Goal: Information Seeking & Learning: Learn about a topic

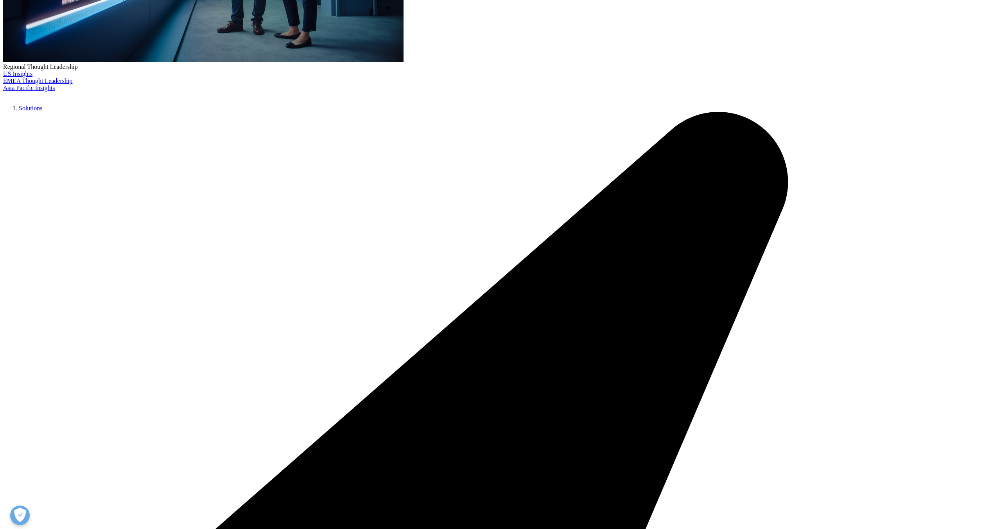
scroll to position [319, 0]
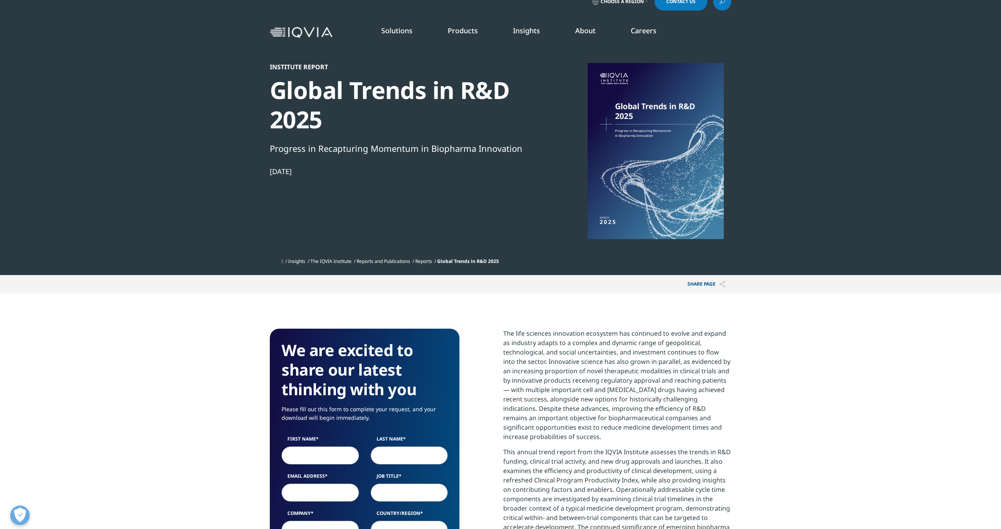
scroll to position [14, 0]
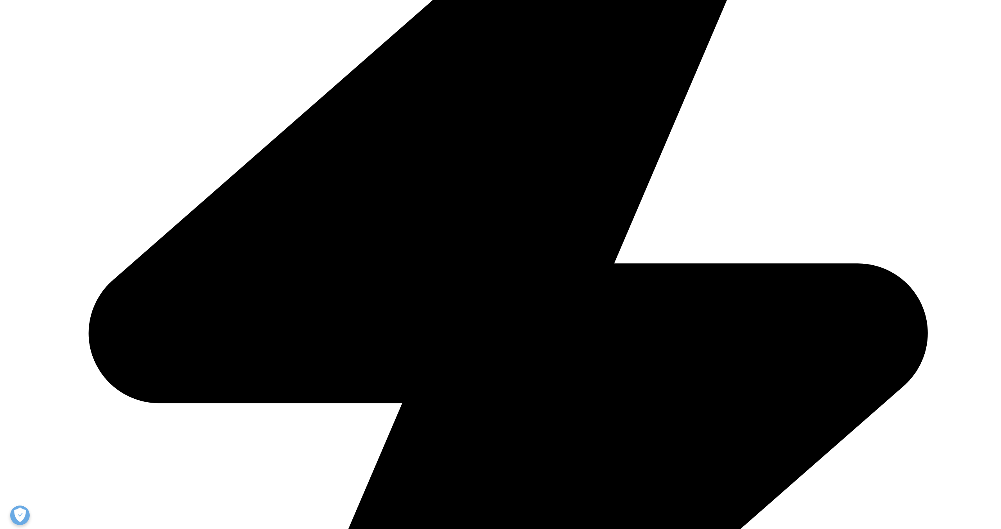
scroll to position [417, 0]
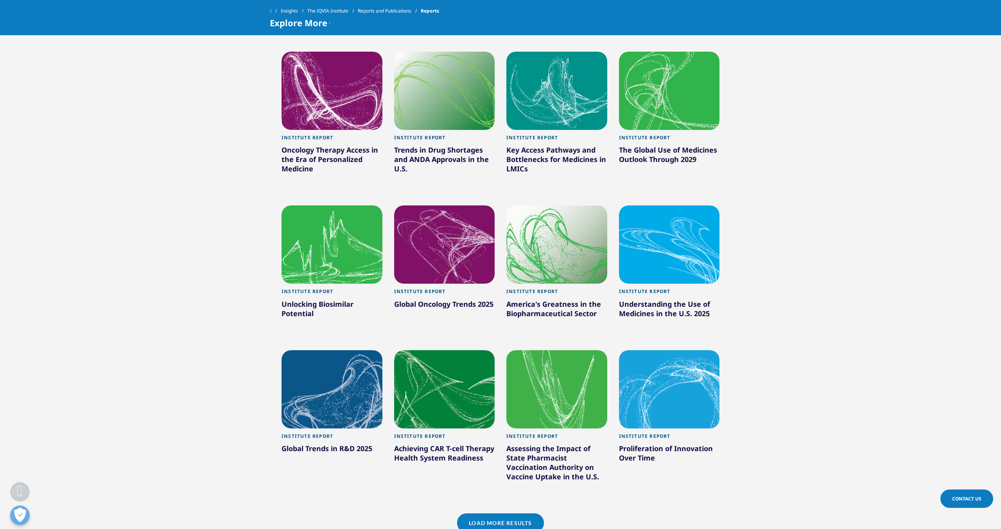
click at [324, 388] on div at bounding box center [331, 389] width 101 height 78
click at [333, 450] on div "Global Trends in R&D 2025" at bounding box center [331, 449] width 101 height 13
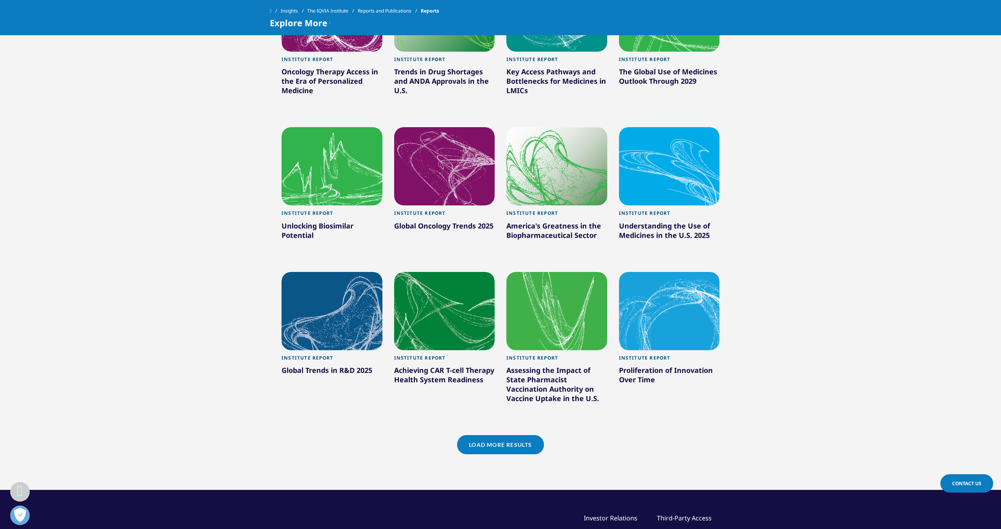
scroll to position [498, 0]
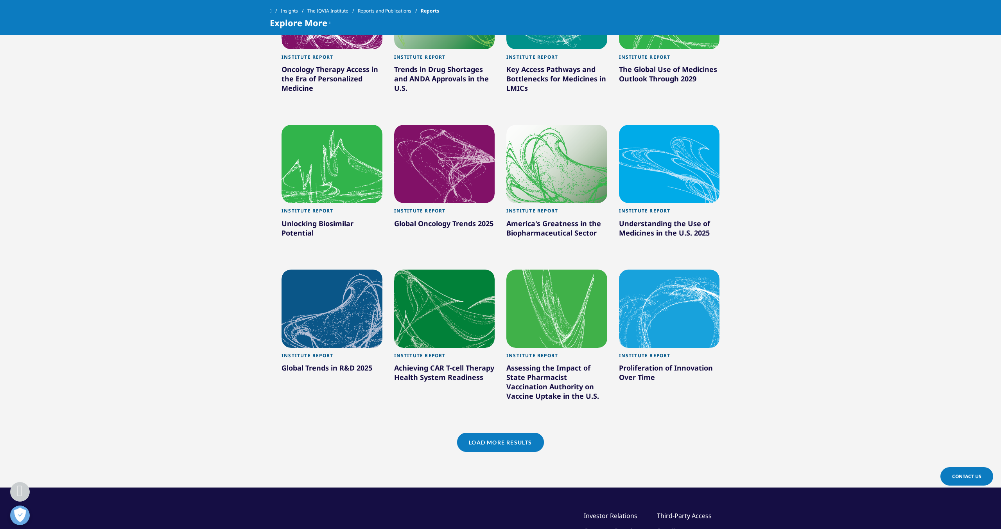
click at [489, 446] on link "Load More Results" at bounding box center [500, 441] width 86 height 19
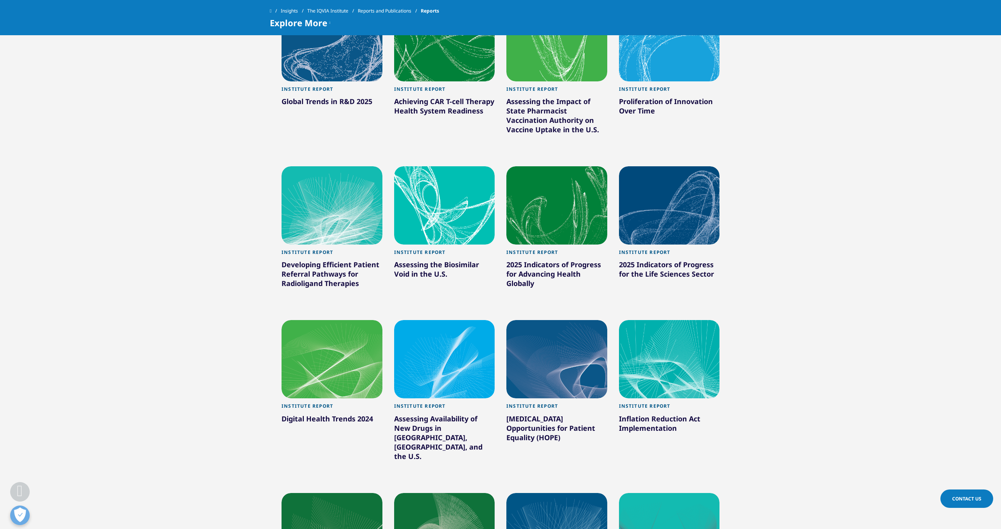
scroll to position [770, 0]
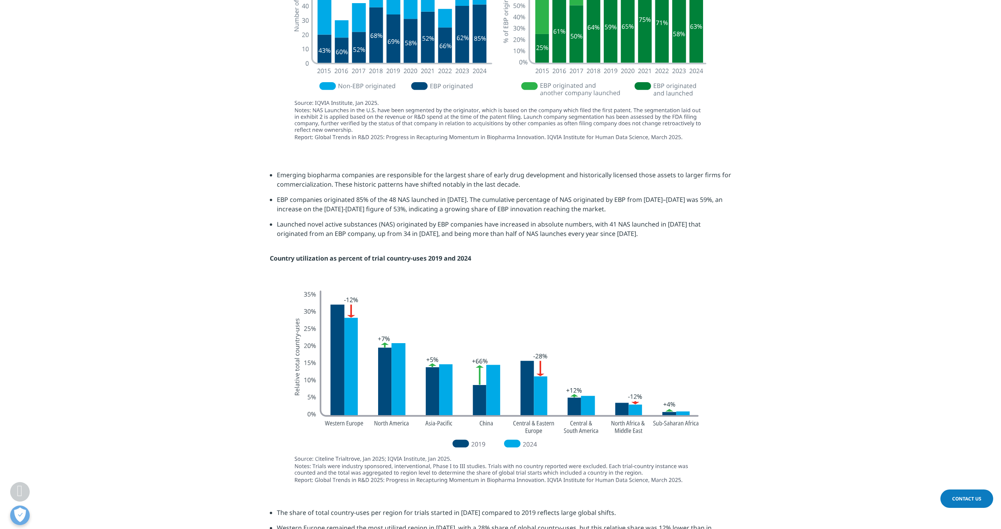
scroll to position [1884, 0]
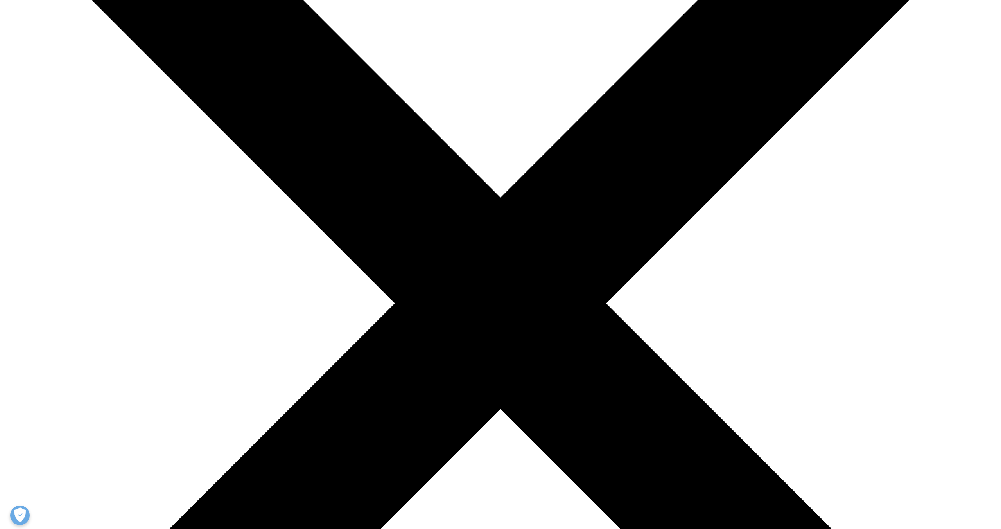
scroll to position [211, 0]
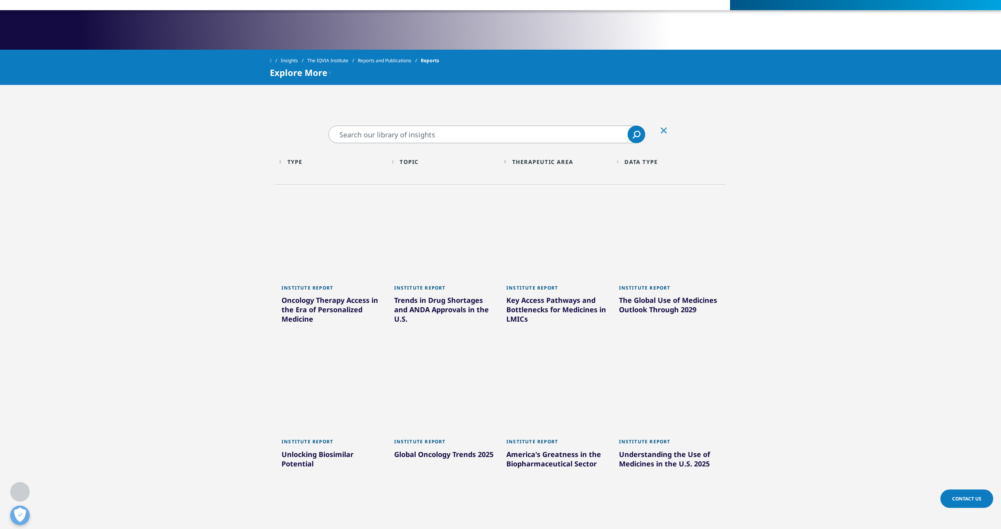
scroll to position [307, 0]
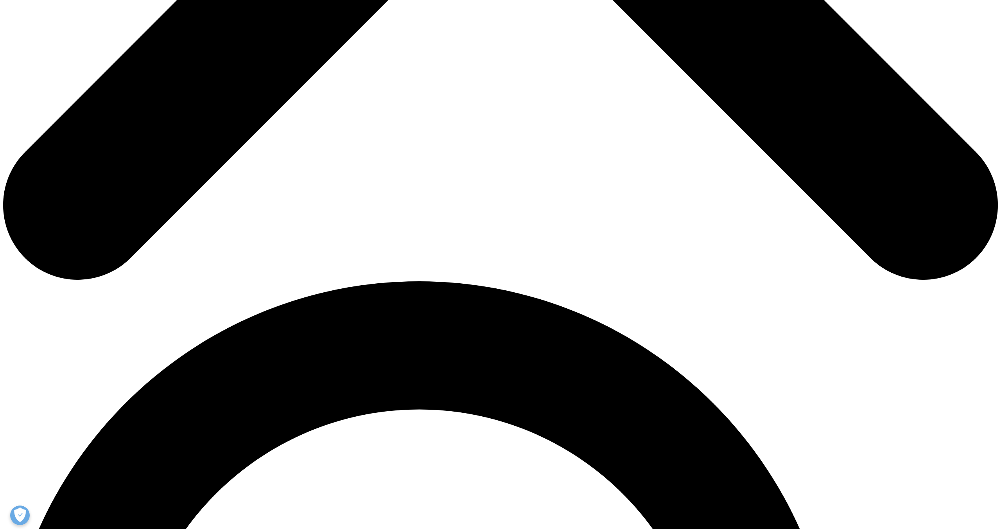
scroll to position [724, 0]
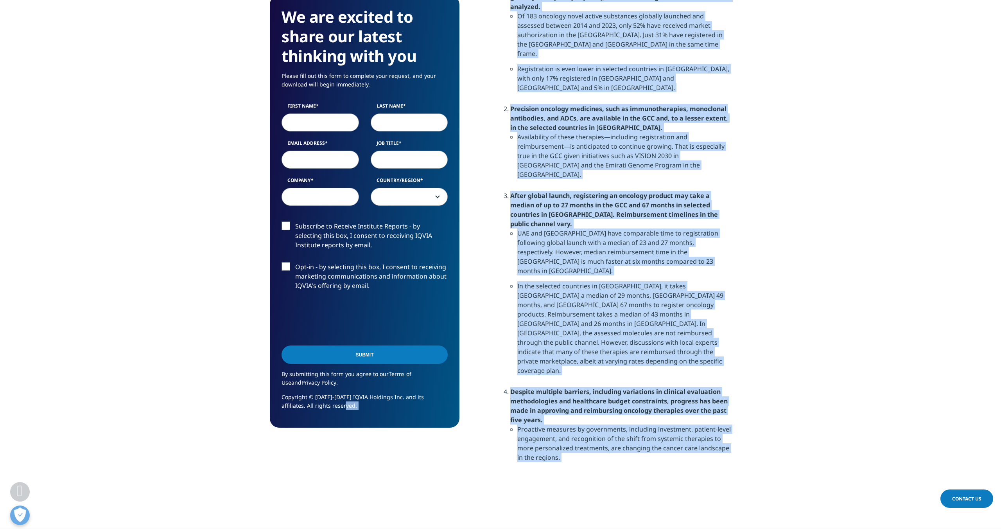
drag, startPoint x: 132, startPoint y: 450, endPoint x: -130, endPoint y: 509, distance: 268.0
click at [0, 509] on html "Clear Search Loading Choose a Region Contact Us" at bounding box center [500, 203] width 1001 height 1854
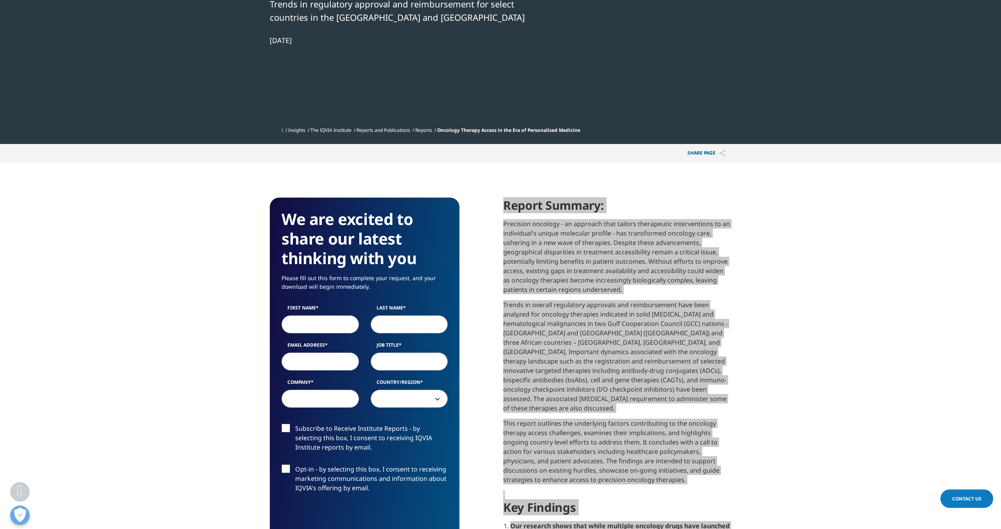
scroll to position [185, 0]
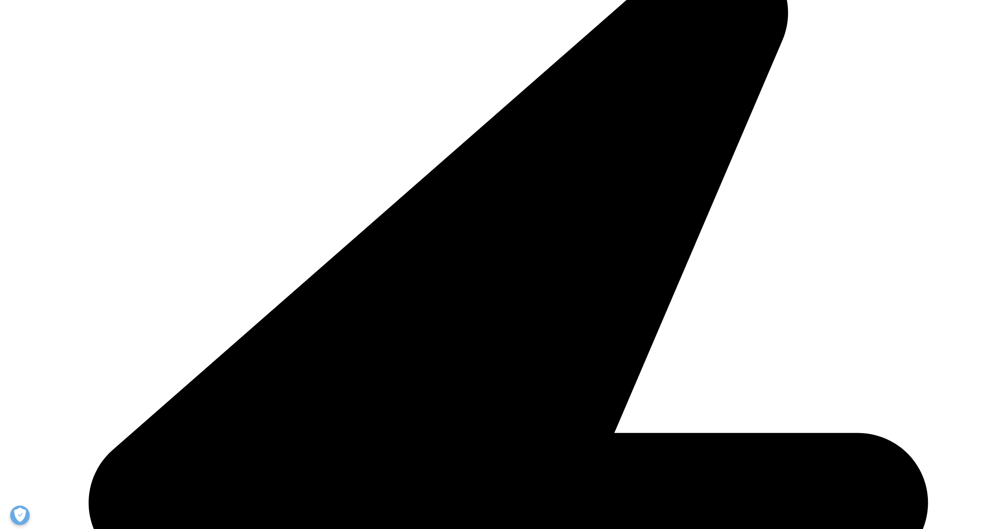
scroll to position [461, 0]
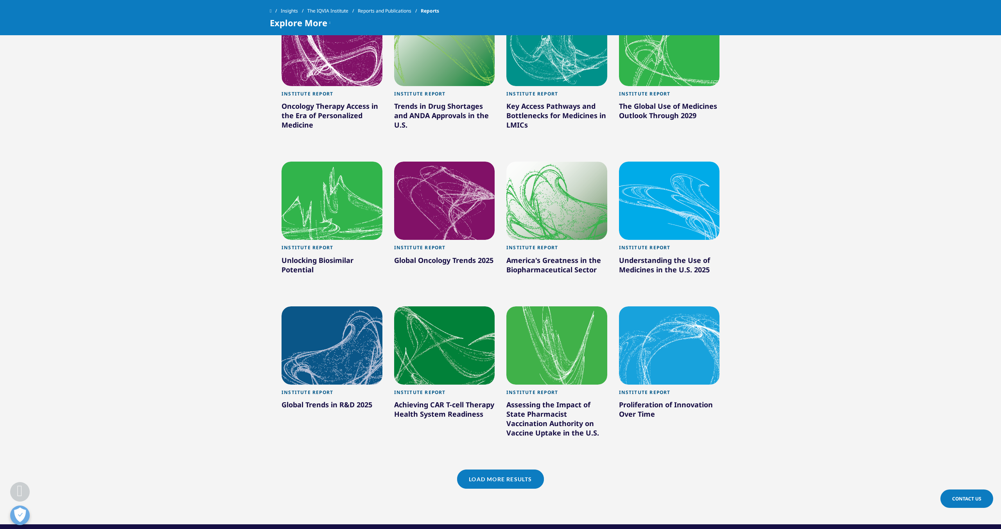
click at [432, 259] on div "Global Oncology Trends 2025" at bounding box center [444, 261] width 101 height 13
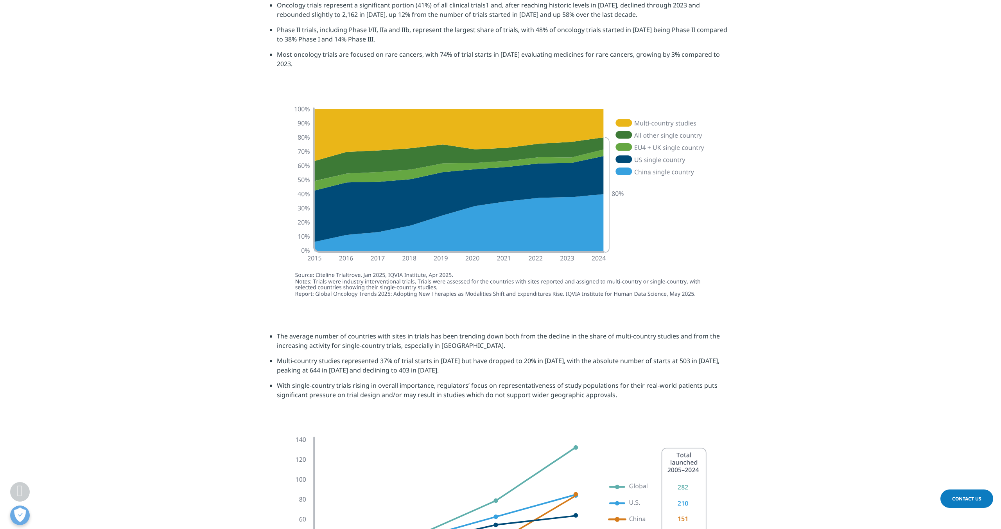
scroll to position [1295, 0]
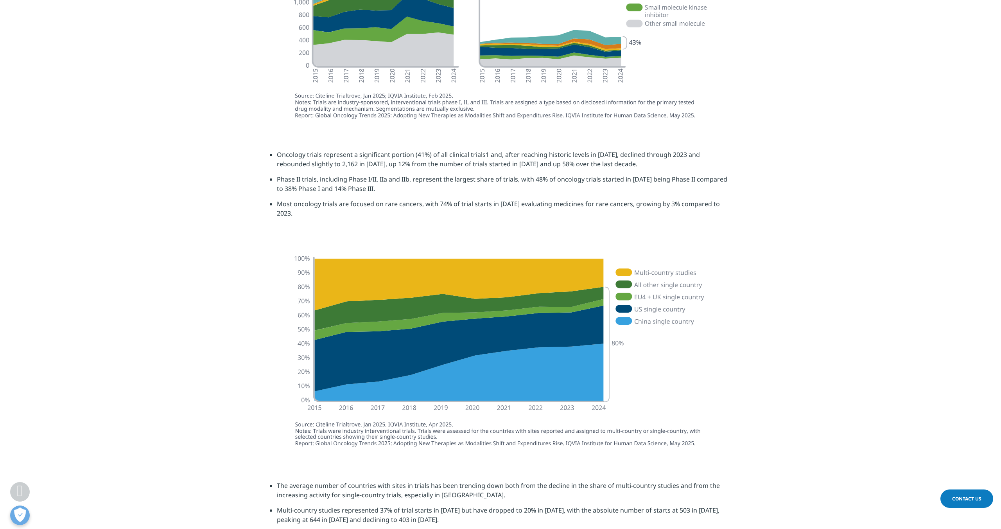
click at [481, 312] on img at bounding box center [500, 351] width 438 height 216
drag, startPoint x: 281, startPoint y: 227, endPoint x: 298, endPoint y: 359, distance: 133.2
click at [298, 359] on div "Clear Search Loading Choose a Region Contact Us" at bounding box center [500, 519] width 1001 height 3627
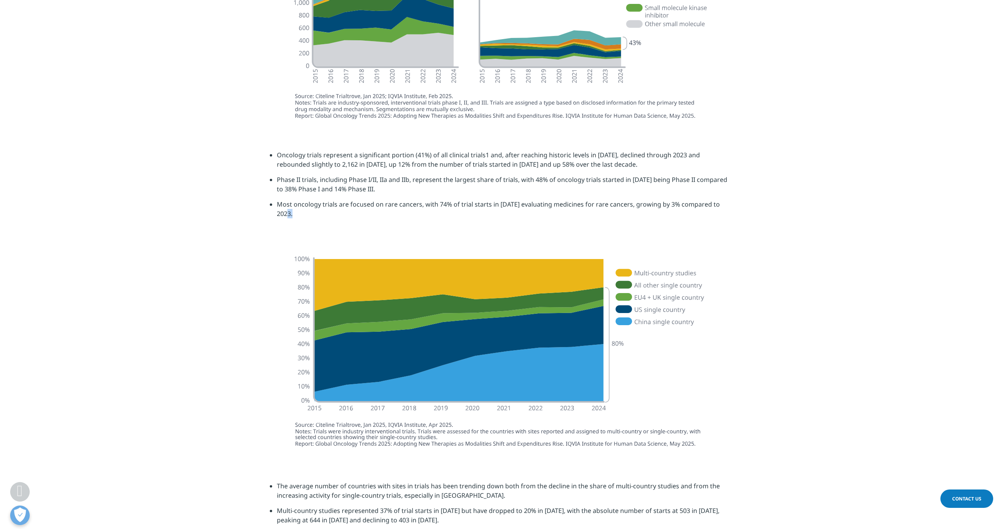
click at [278, 230] on section "Oncology trials represent a significant portion (41%) of all clinical trials1 a…" at bounding box center [500, 187] width 1001 height 113
click at [722, 461] on section "The average number of countries with sites in trials has been trending down bot…" at bounding box center [500, 517] width 1001 height 113
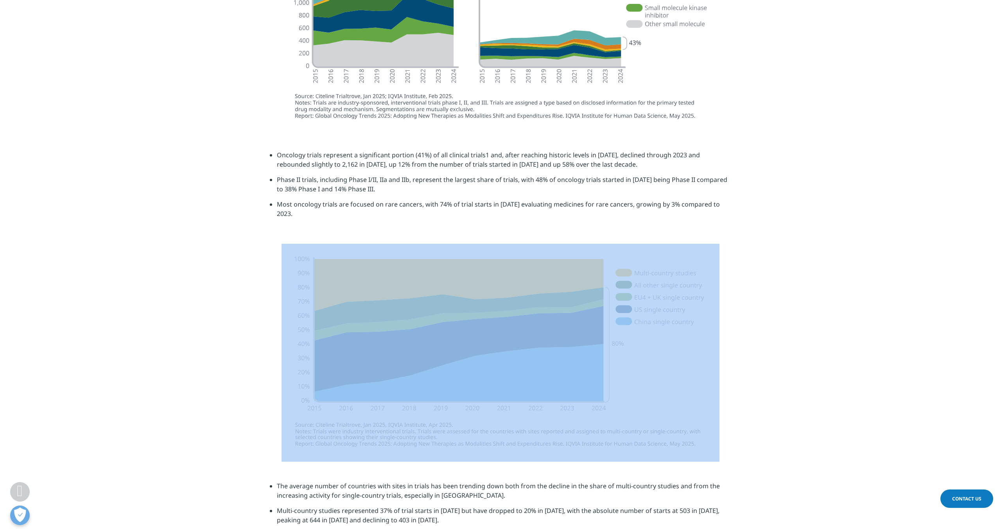
drag, startPoint x: 722, startPoint y: 459, endPoint x: 359, endPoint y: 314, distance: 390.6
click at [359, 314] on div "Clear Search Loading Choose a Region Contact Us" at bounding box center [500, 519] width 1001 height 3627
copy div
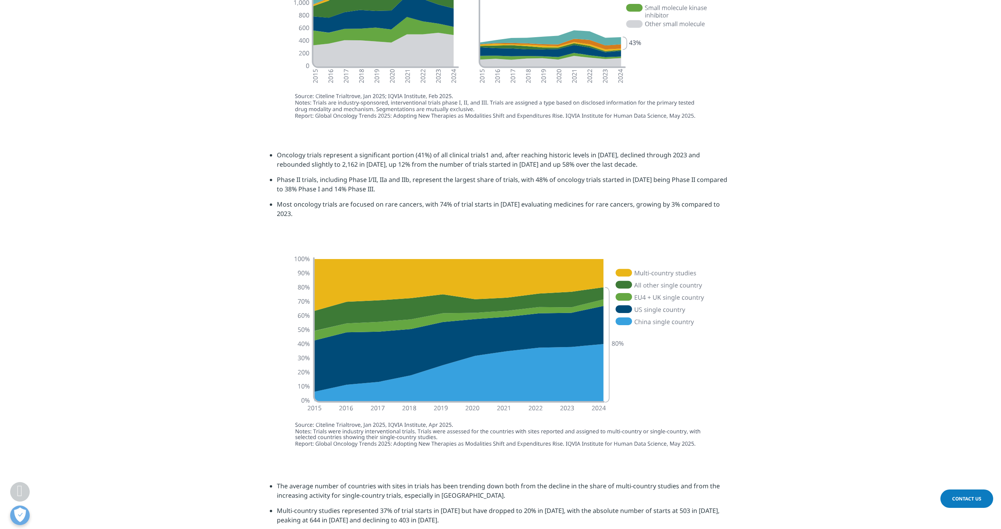
click at [627, 177] on li "Phase II trials, including Phase I/II, IIa and IIb, represent the largest share…" at bounding box center [504, 187] width 454 height 25
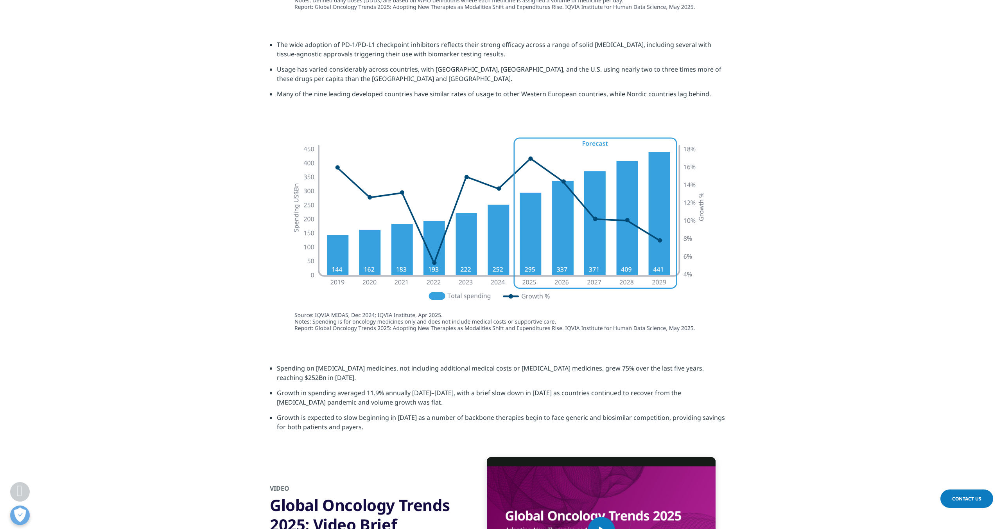
scroll to position [2370, 0]
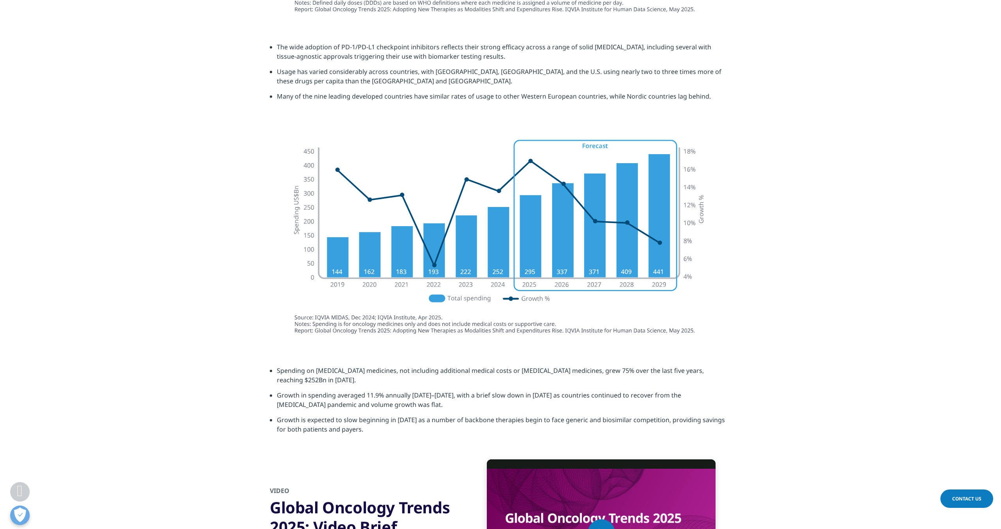
click at [392, 205] on img at bounding box center [500, 235] width 438 height 219
click at [431, 208] on img at bounding box center [500, 235] width 438 height 219
click at [486, 217] on img at bounding box center [500, 235] width 438 height 219
click at [485, 217] on img at bounding box center [500, 235] width 438 height 219
click at [546, 242] on img at bounding box center [500, 235] width 438 height 219
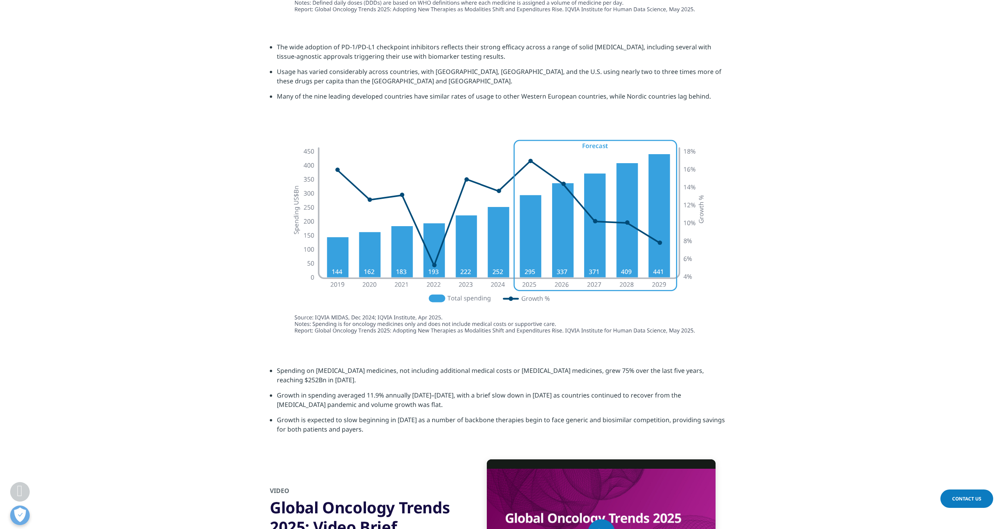
click at [546, 242] on img at bounding box center [500, 235] width 438 height 219
click at [555, 241] on img at bounding box center [500, 235] width 438 height 219
click at [553, 242] on img at bounding box center [500, 235] width 438 height 219
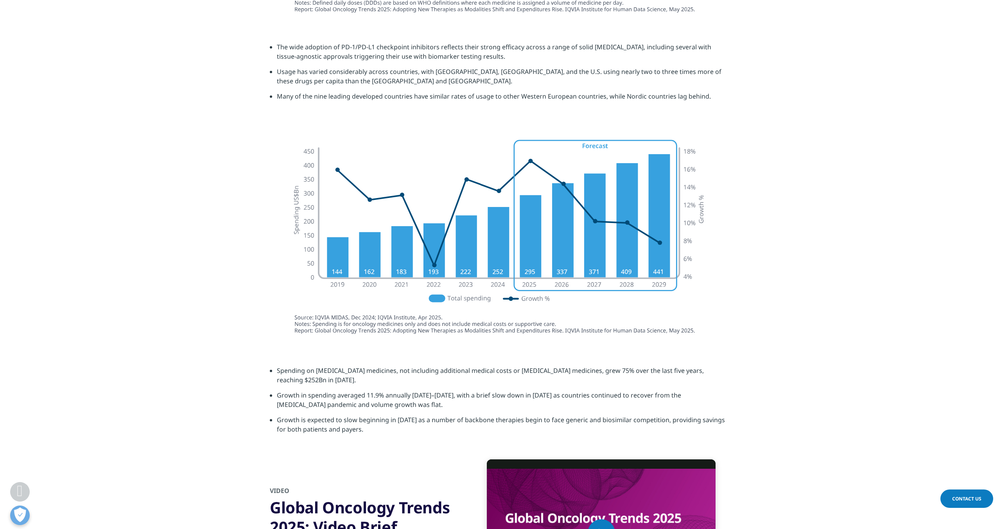
click at [610, 346] on section "Spending on cancer medicines, not including additional medical costs or support…" at bounding box center [500, 402] width 1001 height 113
click at [591, 377] on li "Spending on [MEDICAL_DATA] medicines, not including additional medical costs or…" at bounding box center [504, 378] width 454 height 25
click at [601, 298] on img at bounding box center [500, 235] width 438 height 219
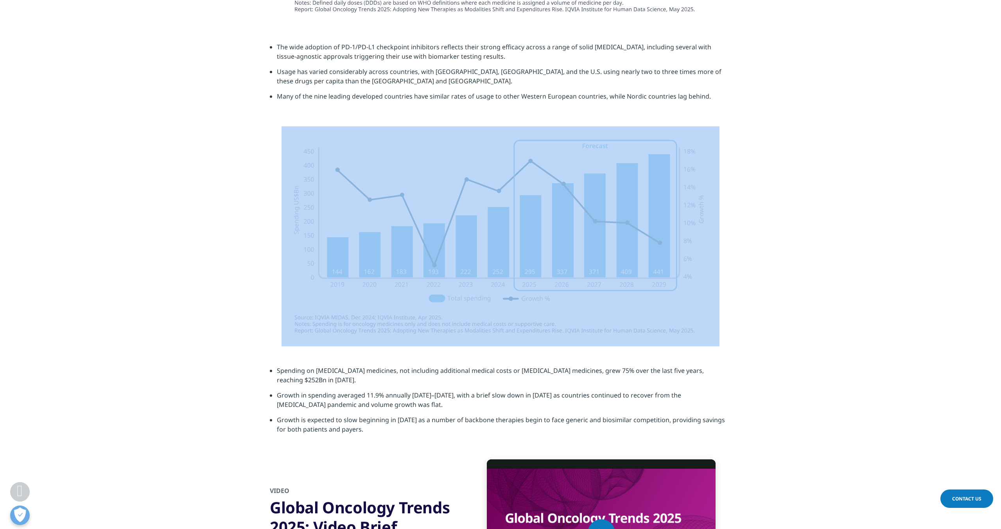
drag, startPoint x: 259, startPoint y: 105, endPoint x: 522, endPoint y: 274, distance: 312.2
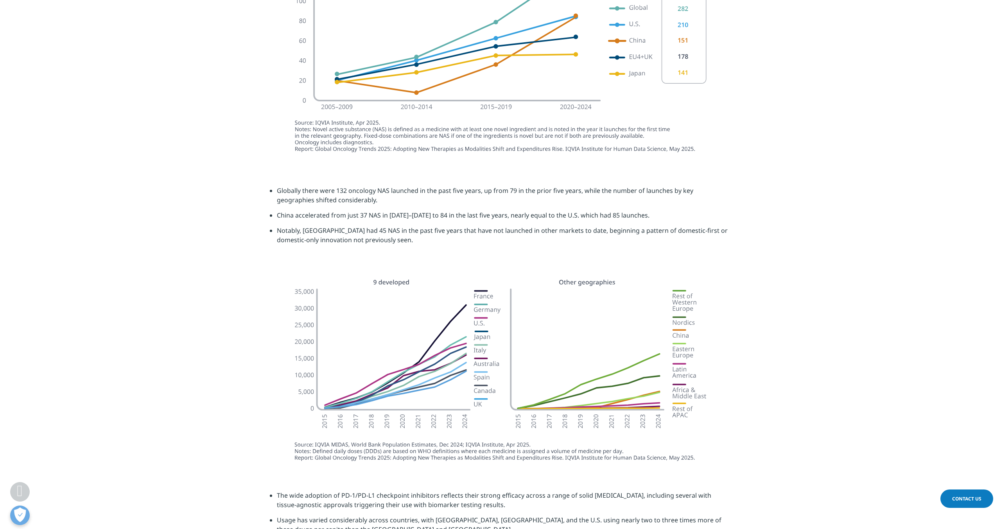
scroll to position [1921, 0]
click at [356, 199] on li "Globally there were 132 oncology NAS launched in the past five years, up from 7…" at bounding box center [504, 199] width 454 height 25
click at [361, 233] on li "Notably, [GEOGRAPHIC_DATA] had 45 NAS in the past five years that have not laun…" at bounding box center [504, 239] width 454 height 25
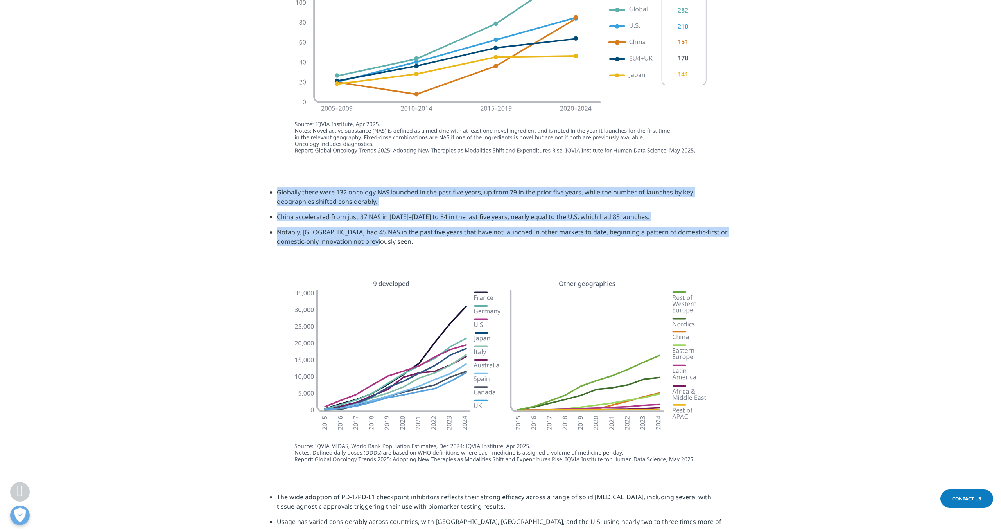
drag, startPoint x: 369, startPoint y: 233, endPoint x: 270, endPoint y: 184, distance: 110.0
click at [270, 187] on ul "Globally there were 132 oncology NAS launched in the past five years, up from 7…" at bounding box center [500, 219] width 461 height 65
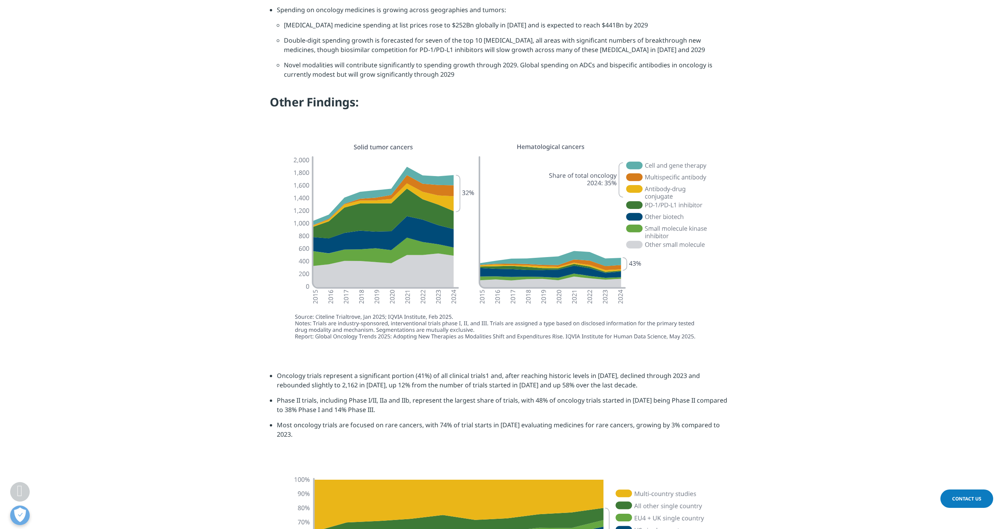
scroll to position [1075, 0]
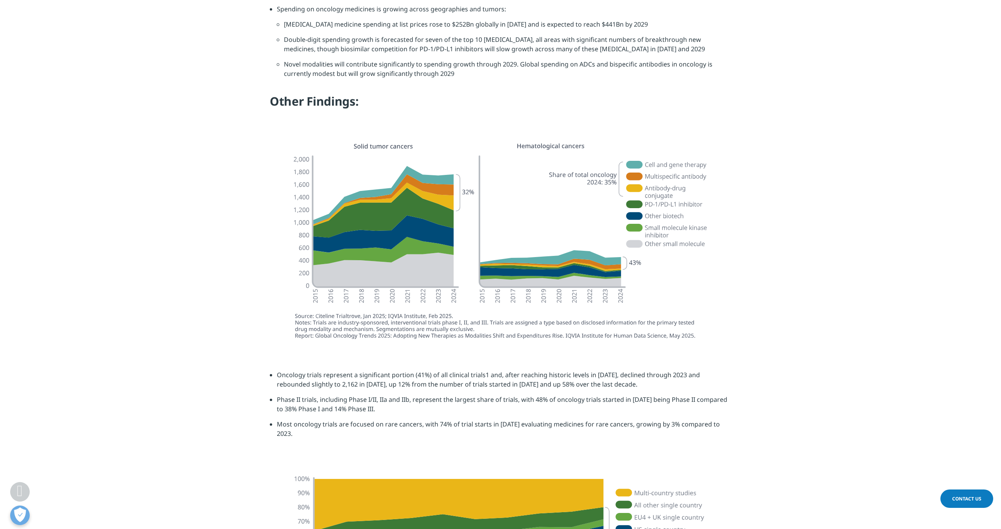
click at [440, 217] on img at bounding box center [500, 241] width 438 height 214
click at [455, 223] on img at bounding box center [500, 241] width 438 height 214
click at [508, 233] on img at bounding box center [500, 241] width 438 height 214
click at [507, 231] on img at bounding box center [500, 241] width 438 height 214
click at [582, 253] on img at bounding box center [500, 241] width 438 height 214
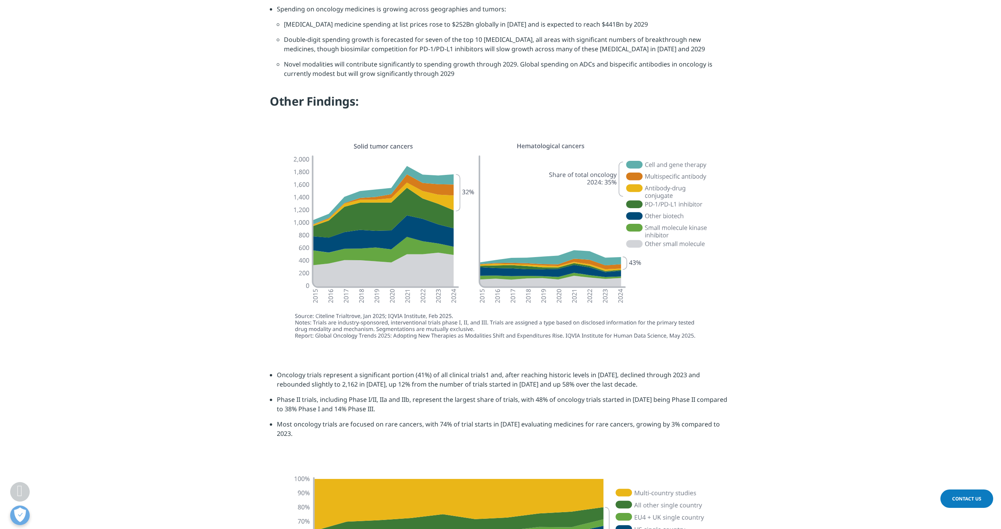
click at [592, 272] on img at bounding box center [500, 241] width 438 height 214
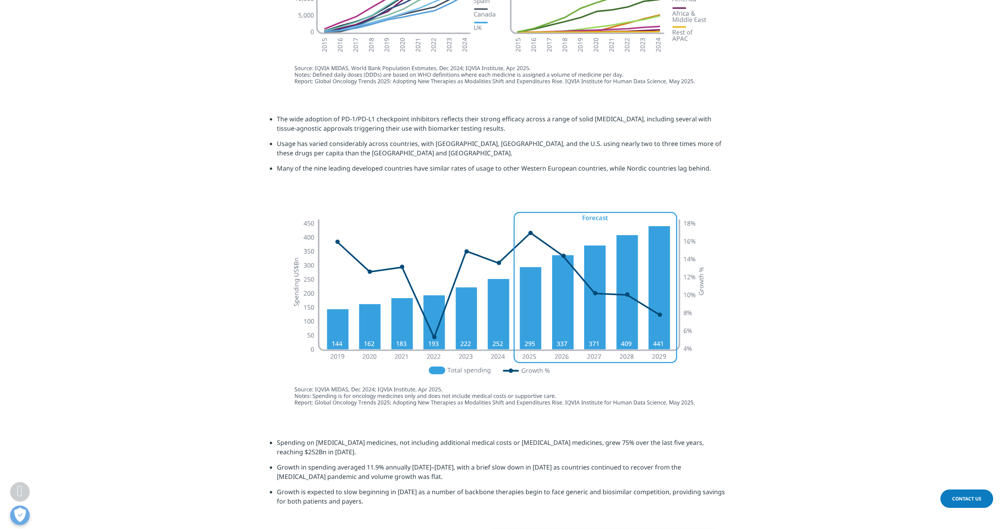
scroll to position [2299, 0]
click at [494, 293] on img at bounding box center [500, 307] width 438 height 219
click at [524, 303] on img at bounding box center [500, 307] width 438 height 219
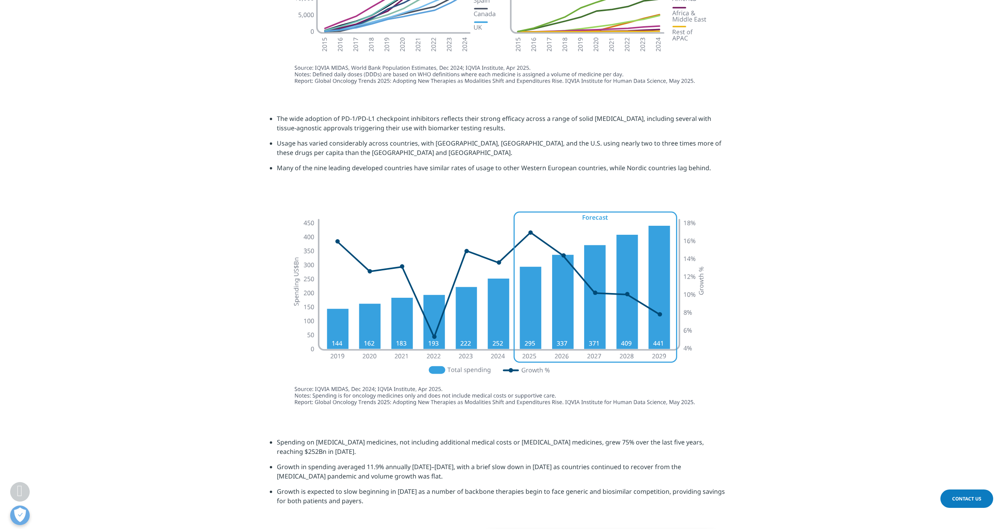
click at [483, 303] on img at bounding box center [500, 307] width 438 height 219
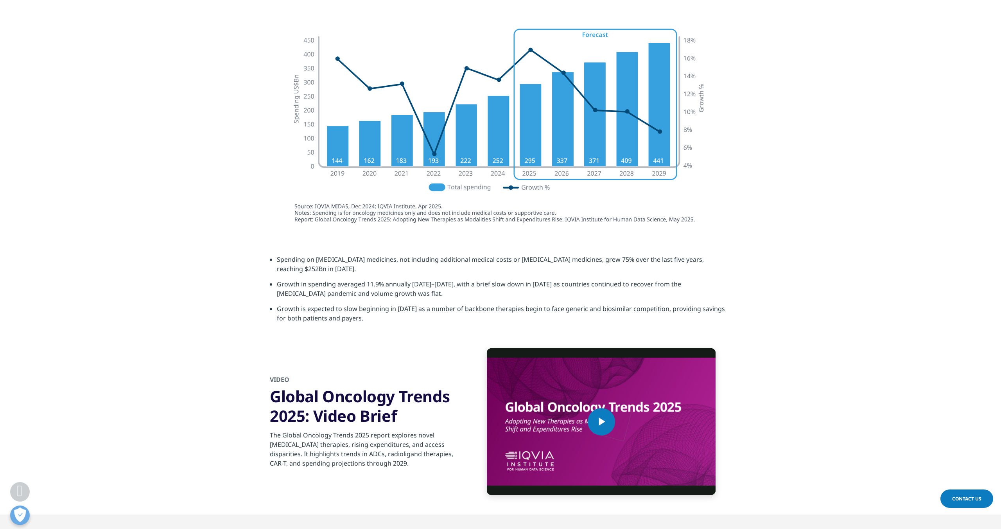
scroll to position [2542, 0]
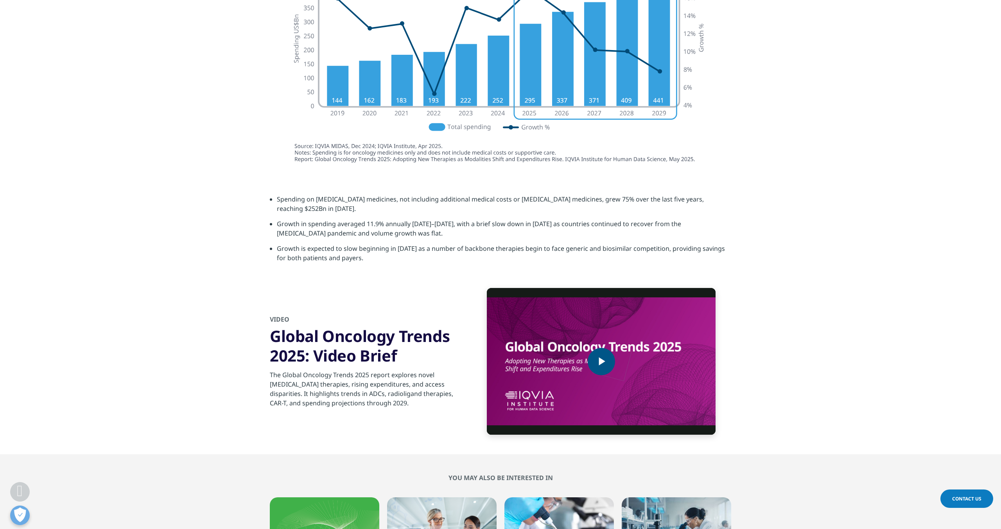
click at [601, 361] on span "Video Player" at bounding box center [601, 361] width 0 height 0
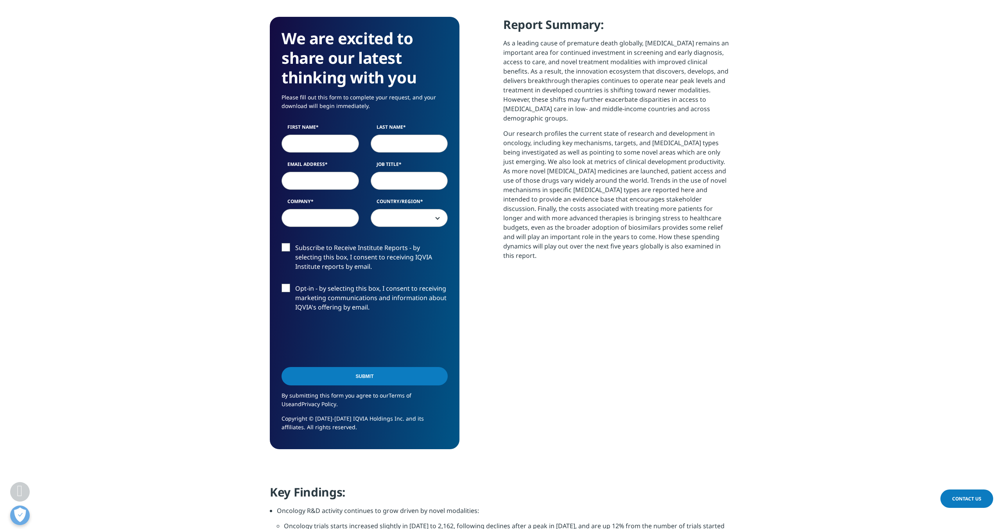
scroll to position [326, 0]
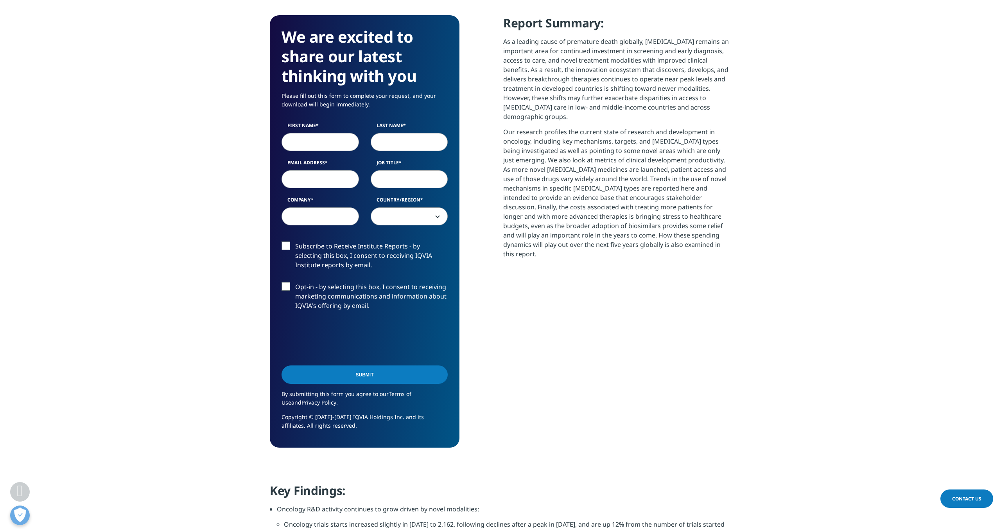
click at [300, 147] on input "First Name" at bounding box center [319, 142] width 77 height 18
type input "A"
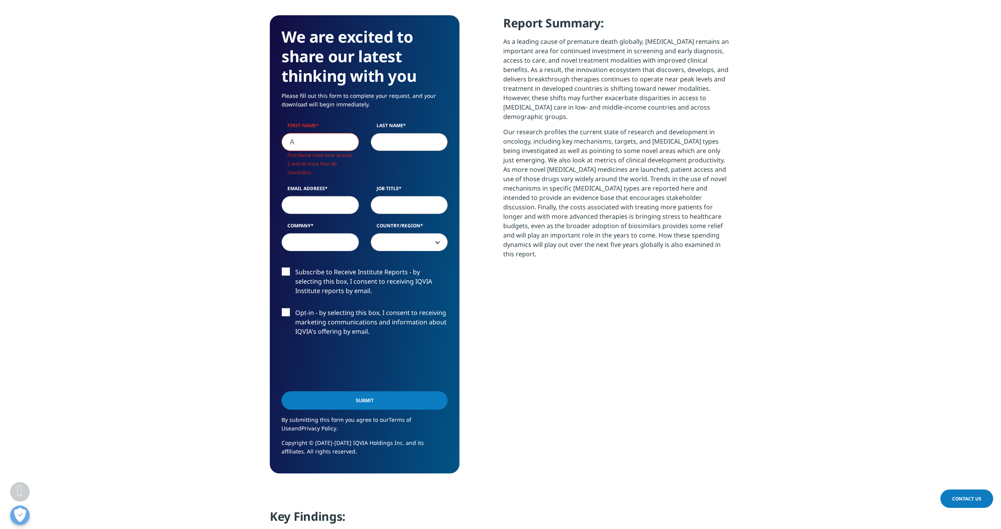
scroll to position [458, 461]
click at [382, 141] on input "Last Name" at bounding box center [409, 142] width 77 height 18
type input "B"
click at [296, 144] on input "A" at bounding box center [319, 142] width 77 height 18
type input "Aa"
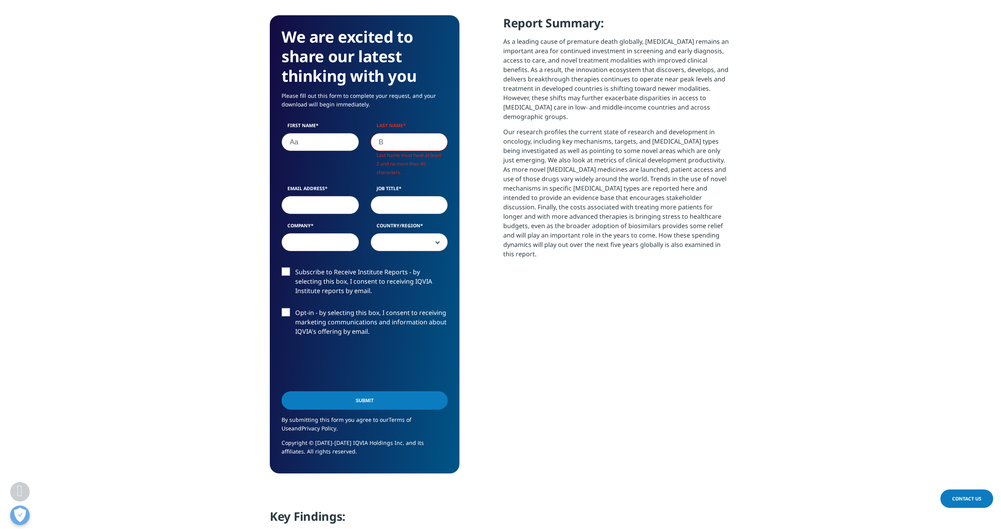
click at [384, 144] on input "B" at bounding box center [409, 142] width 77 height 18
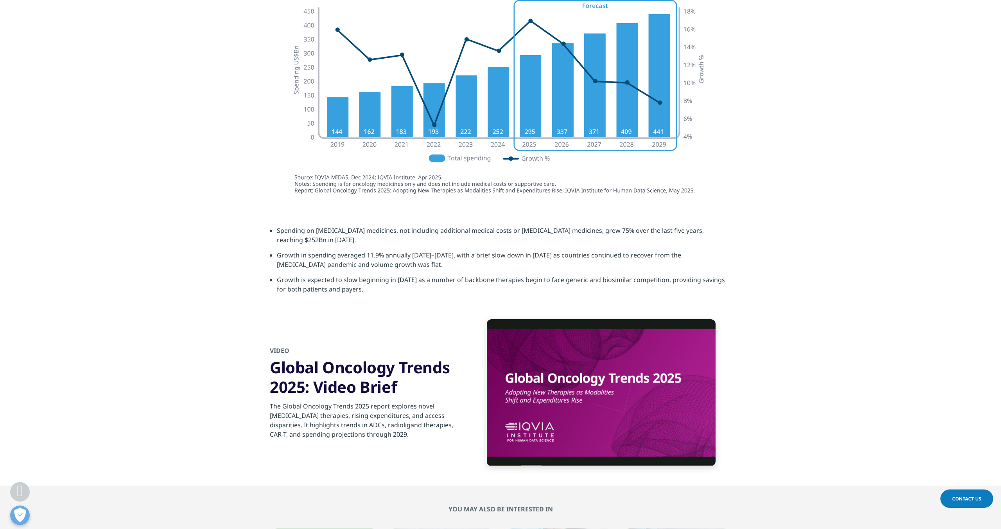
scroll to position [2647, 0]
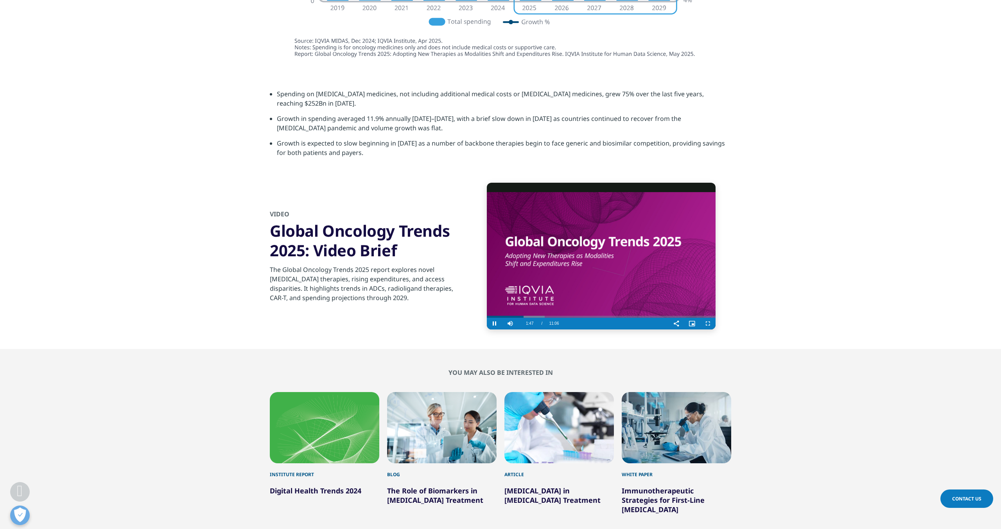
type input "Bb"
click at [707, 323] on span "Video Player" at bounding box center [708, 323] width 16 height 0
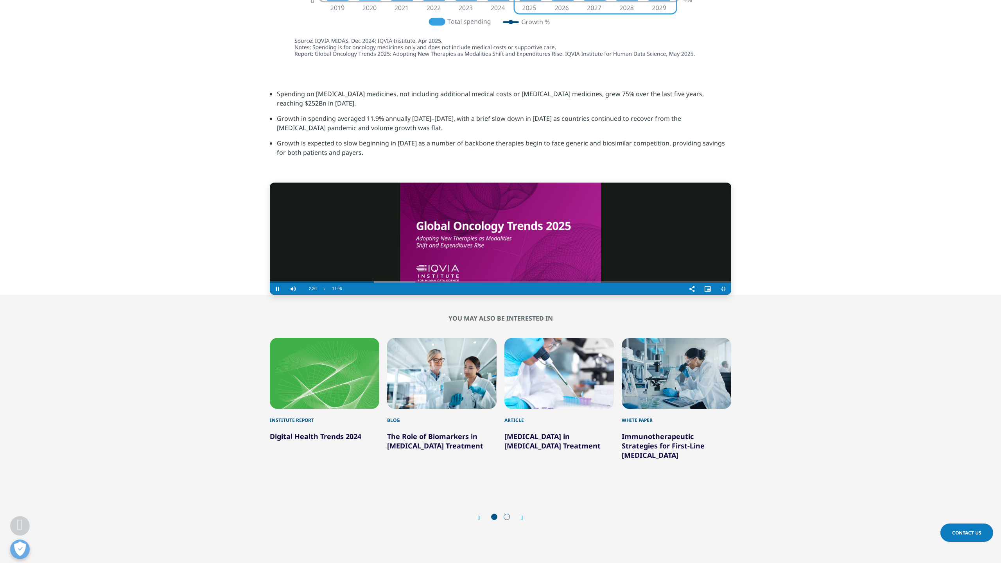
click at [670, 295] on video "Video Player" at bounding box center [500, 239] width 461 height 112
drag, startPoint x: 226, startPoint y: 551, endPoint x: 164, endPoint y: 553, distance: 61.8
click at [270, 295] on div "Play Skip Backward Skip Forward Mute Current Time 1:49 / Duration 11:06 Loaded …" at bounding box center [500, 289] width 461 height 12
click at [270, 289] on span "Video Player" at bounding box center [278, 289] width 16 height 0
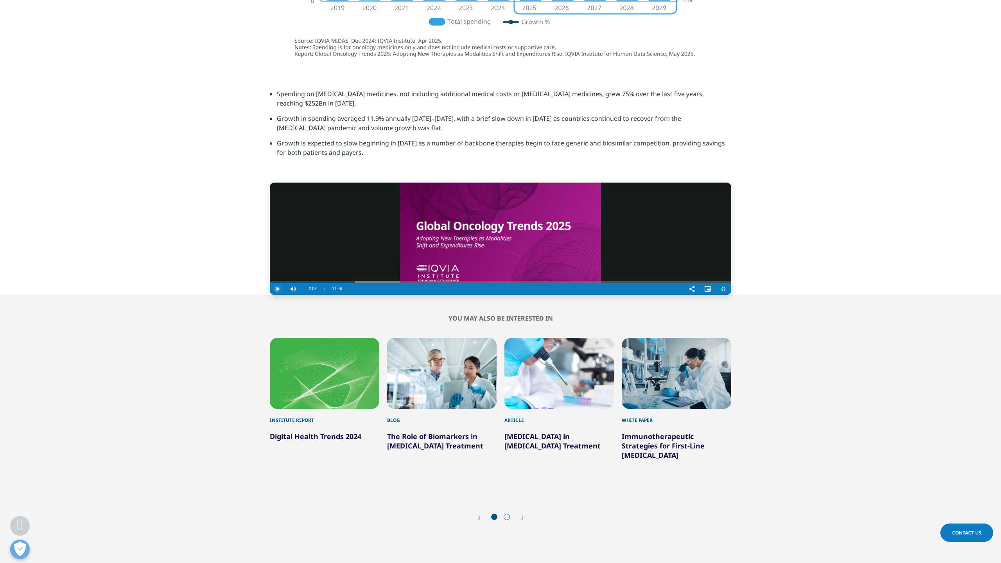
click at [270, 289] on span "Video Player" at bounding box center [278, 289] width 16 height 0
click at [270, 295] on video "Video Player" at bounding box center [500, 239] width 461 height 112
drag, startPoint x: 204, startPoint y: 550, endPoint x: 197, endPoint y: 550, distance: 7.0
click at [467, 283] on div "02:11" at bounding box center [467, 280] width 0 height 6
click at [270, 289] on span "Video Player" at bounding box center [278, 289] width 16 height 0
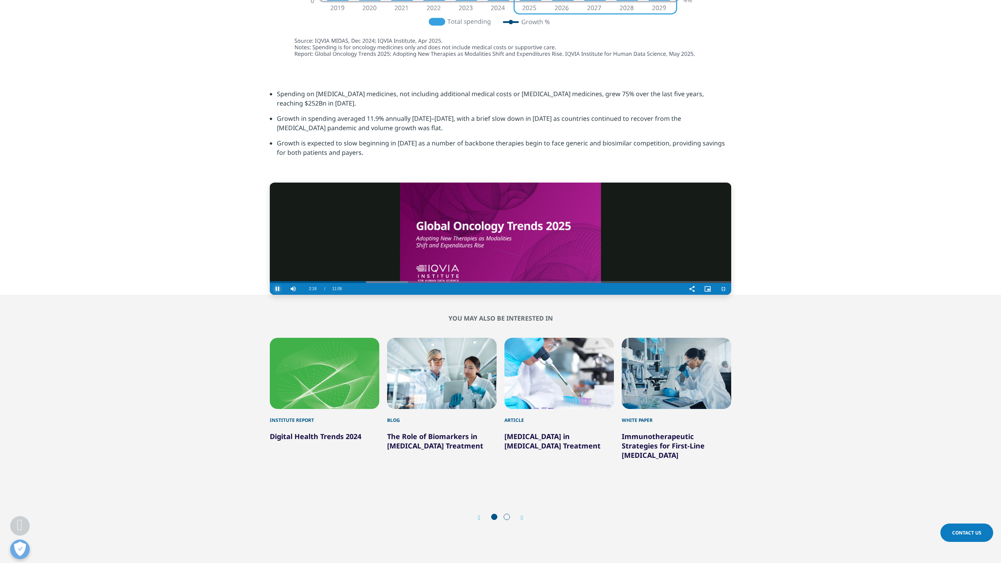
click at [270, 289] on span "Video Player" at bounding box center [278, 289] width 16 height 0
click at [270, 295] on video "Video Player" at bounding box center [500, 239] width 461 height 112
click at [482, 283] on div "02:21" at bounding box center [482, 280] width 0 height 6
click at [270, 289] on span "Video Player" at bounding box center [278, 289] width 16 height 0
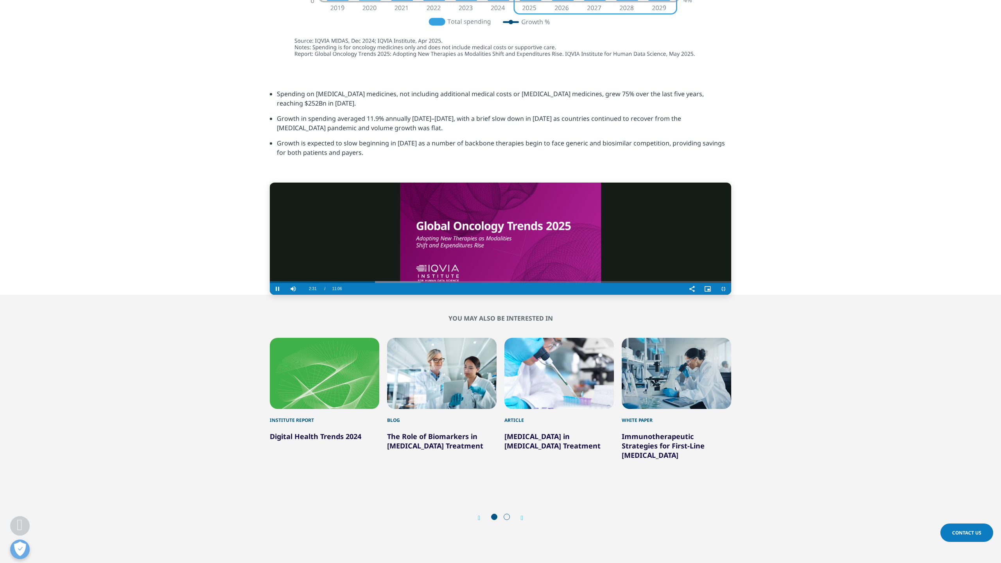
click at [352, 295] on video "Video Player" at bounding box center [500, 239] width 461 height 112
click at [270, 289] on span "Video Player" at bounding box center [278, 289] width 16 height 0
click at [512, 283] on div "02:41" at bounding box center [512, 280] width 0 height 6
click at [270, 289] on span "Video Player" at bounding box center [278, 289] width 16 height 0
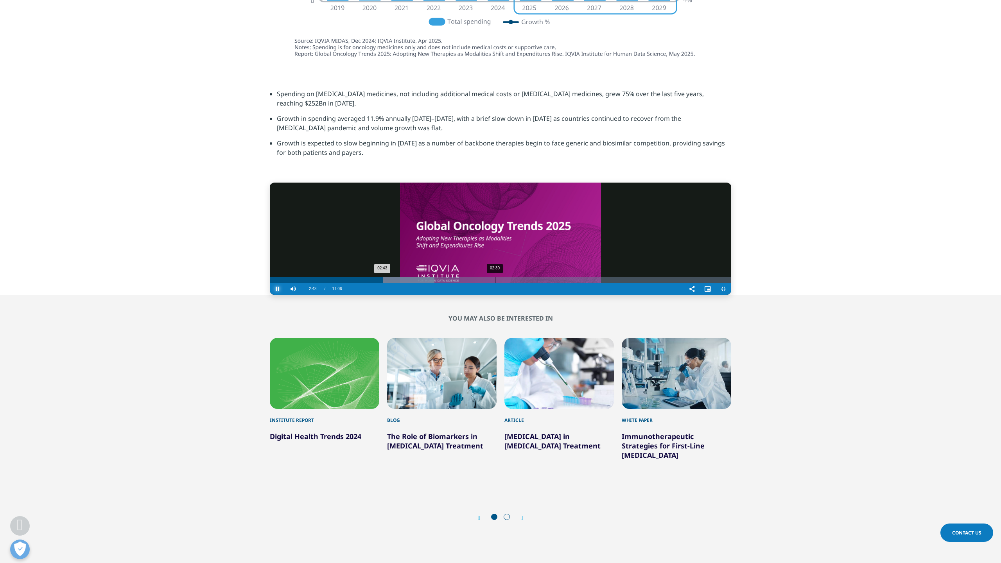
click at [495, 283] on div "02:30" at bounding box center [495, 280] width 0 height 6
click at [270, 289] on span "Video Player" at bounding box center [278, 289] width 16 height 0
click at [731, 289] on span "Video Player" at bounding box center [723, 289] width 16 height 0
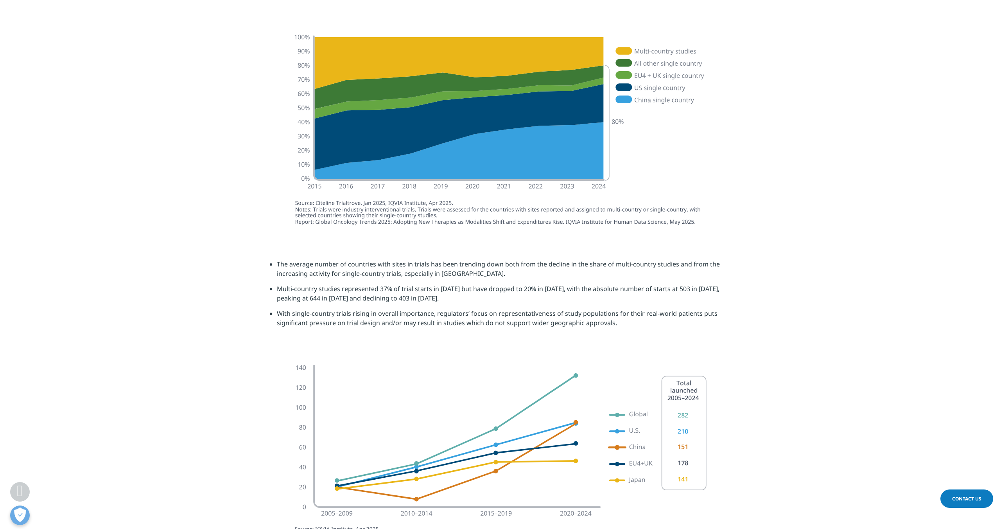
scroll to position [1515, 0]
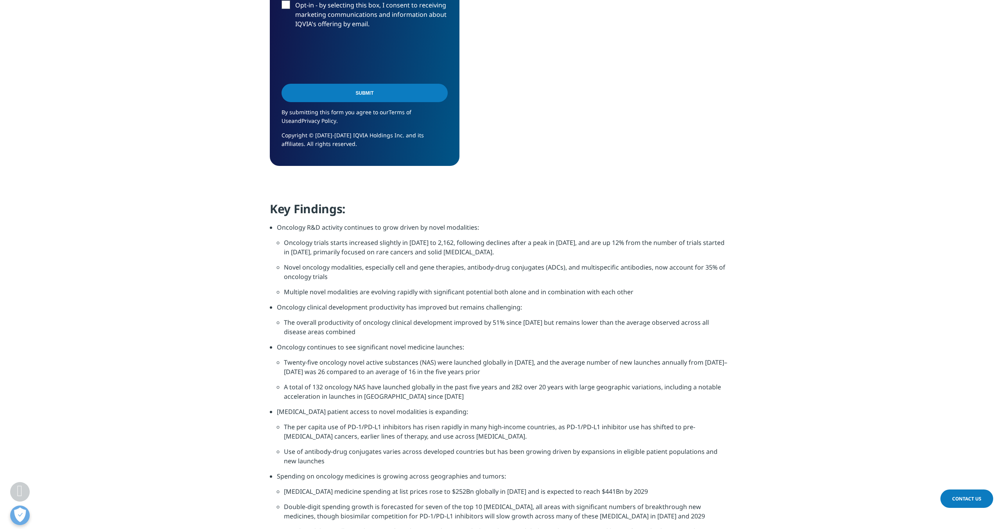
scroll to position [608, 0]
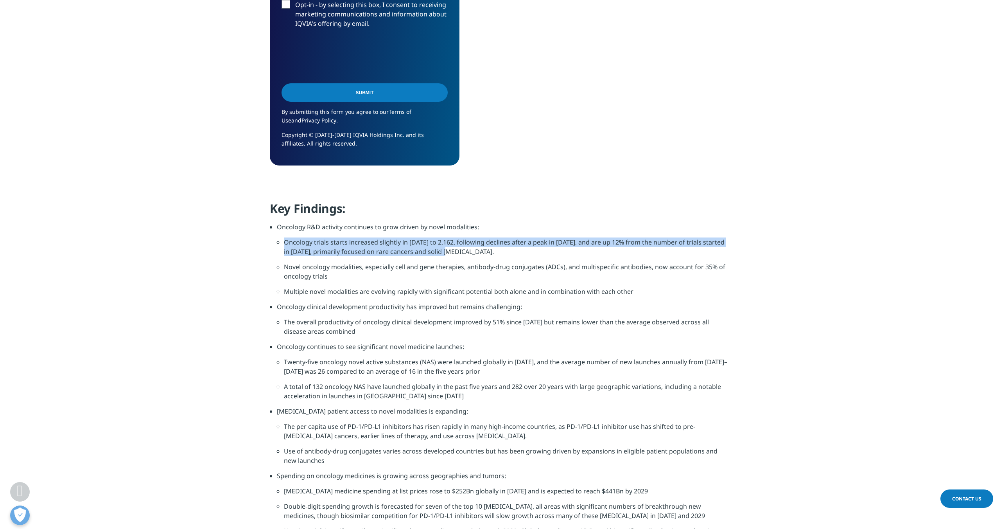
drag, startPoint x: 284, startPoint y: 243, endPoint x: 454, endPoint y: 252, distance: 170.3
click at [454, 252] on li "Oncology trials starts increased slightly in [DATE] to 2,162, following decline…" at bounding box center [507, 249] width 447 height 25
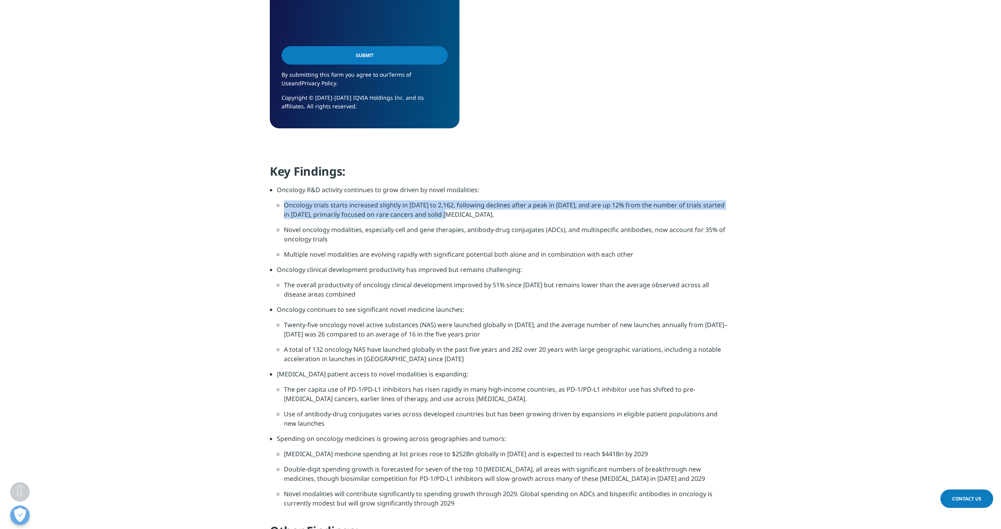
scroll to position [648, 0]
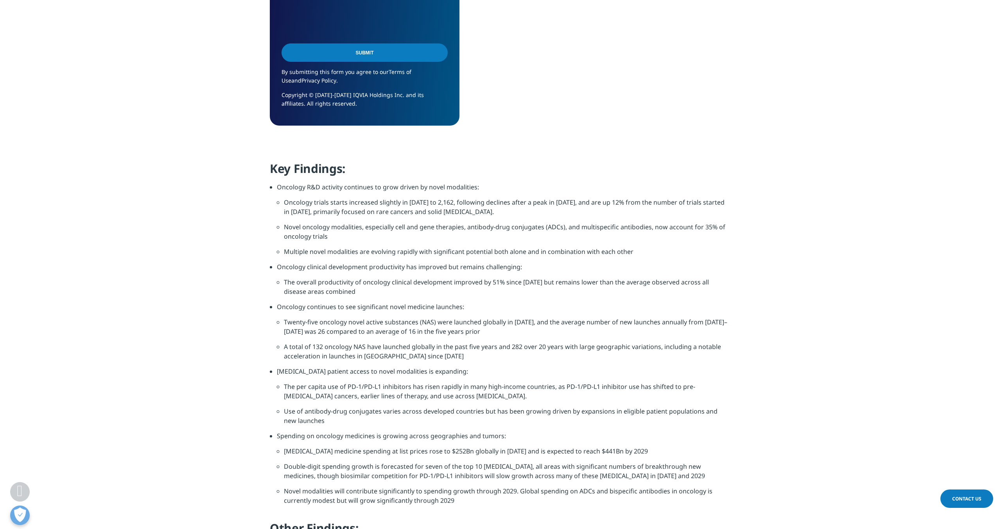
click at [271, 166] on h4 "Key Findings:" at bounding box center [500, 172] width 461 height 22
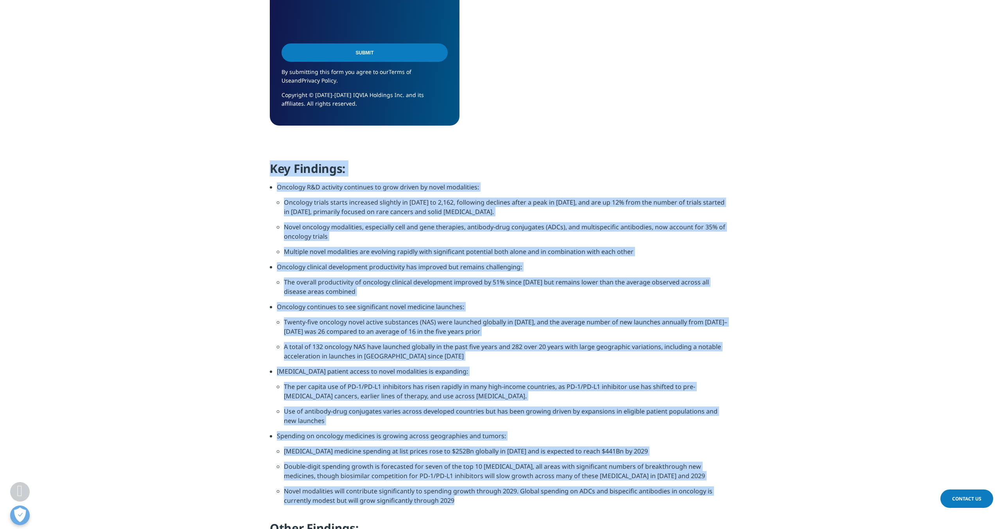
drag, startPoint x: 271, startPoint y: 166, endPoint x: 465, endPoint y: 504, distance: 389.8
click at [465, 504] on div "Key Findings: Oncology R&D activity continues to grow driven by novel modalitie…" at bounding box center [500, 351] width 461 height 381
copy div "Key Findings: Oncology R&D activity continues to grow driven by novel modalitie…"
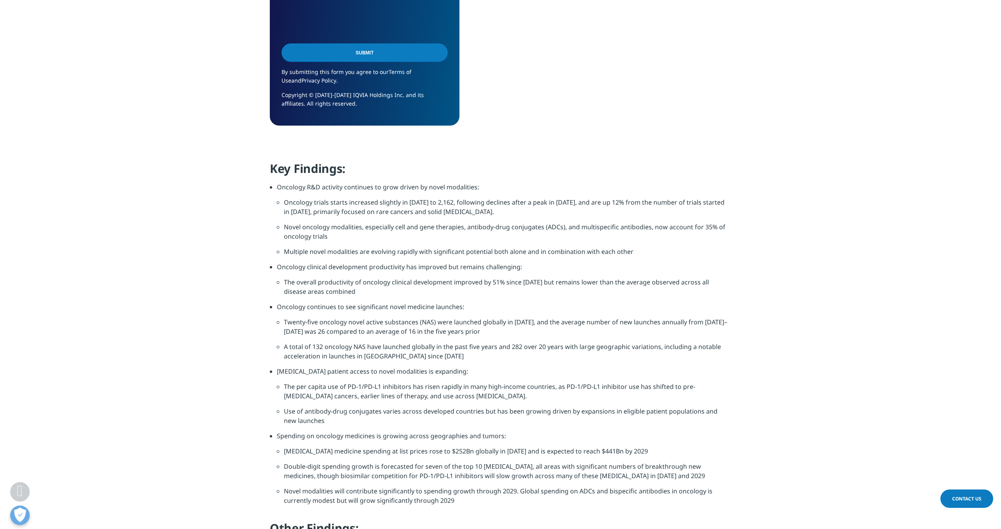
click at [186, 302] on section "Key Findings: Oncology R&D activity continues to grow driven by novel modalitie…" at bounding box center [500, 361] width 1001 height 400
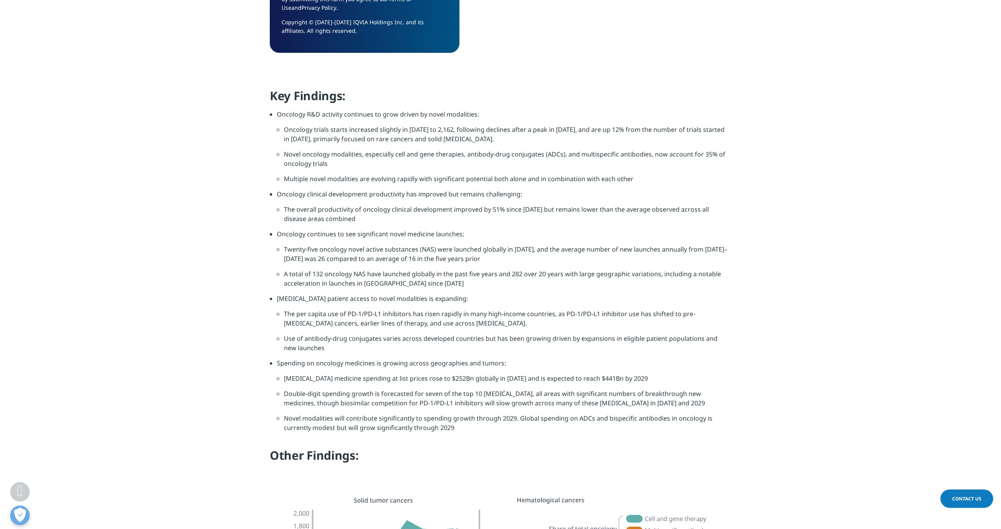
scroll to position [722, 0]
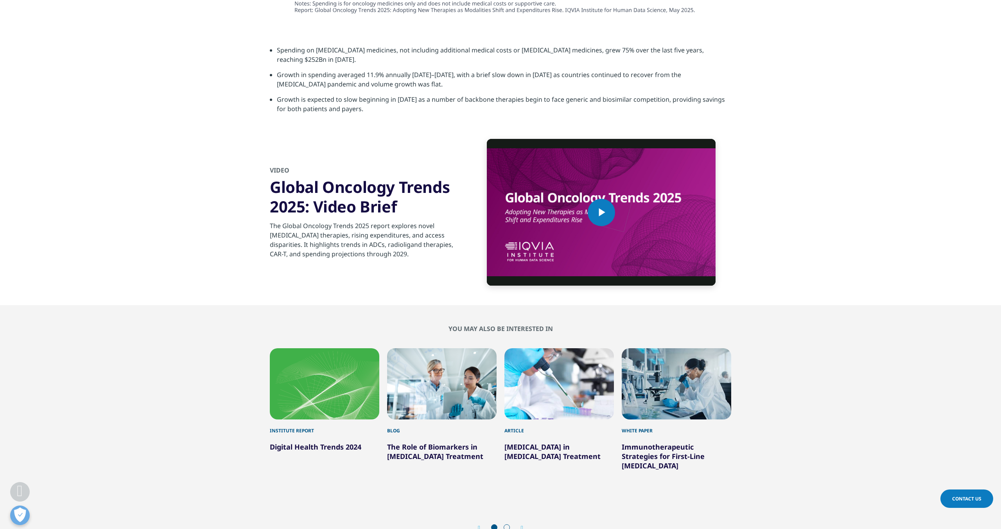
scroll to position [2709, 0]
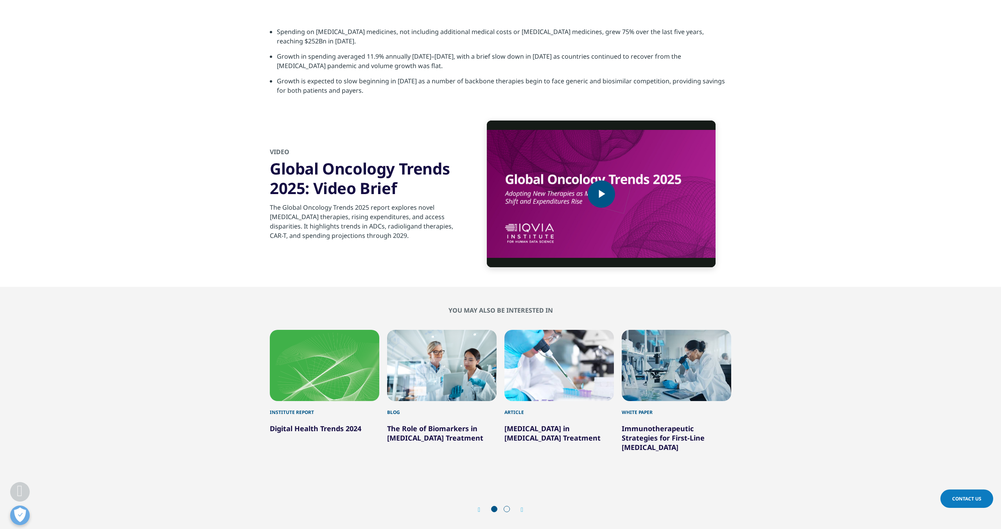
click at [601, 194] on span "Video Player" at bounding box center [601, 194] width 0 height 0
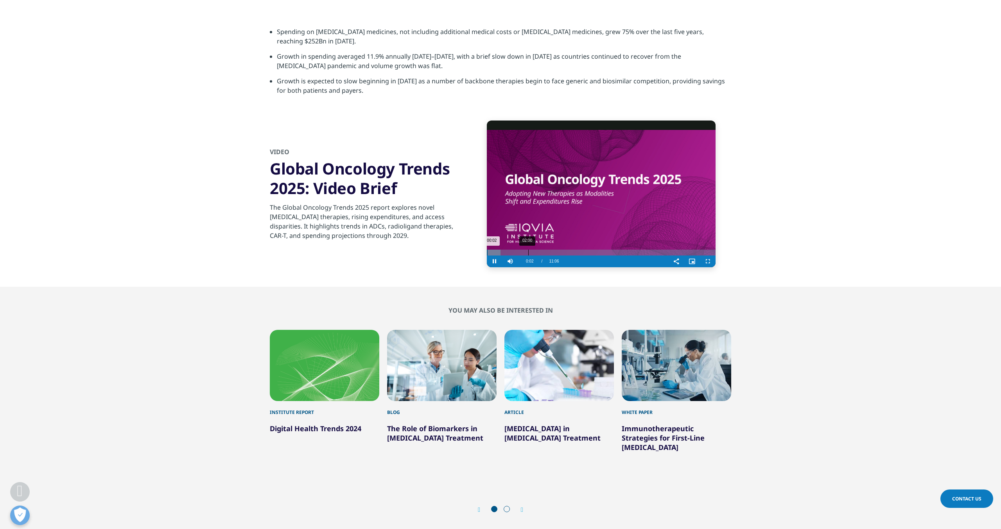
click at [528, 249] on div "02:00" at bounding box center [528, 252] width 0 height 6
click at [550, 249] on div "03:04" at bounding box center [550, 252] width 0 height 6
click at [544, 249] on div "02:47" at bounding box center [544, 252] width 0 height 6
click at [542, 249] on div "02:40" at bounding box center [542, 252] width 0 height 6
click at [539, 249] on div "02:32" at bounding box center [539, 252] width 0 height 6
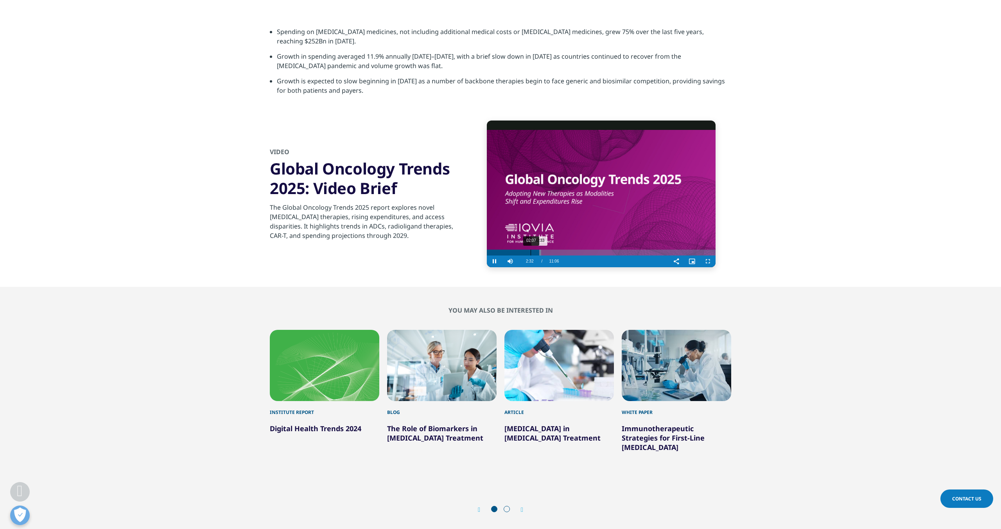
click at [531, 249] on div "02:07" at bounding box center [531, 252] width 0 height 6
click at [440, 242] on div "Video Player is loading. Play Video Pause Skip Backward Skip Forward Mute Curre…" at bounding box center [500, 203] width 461 height 166
click at [574, 198] on video "Video Player" at bounding box center [601, 193] width 229 height 146
click at [495, 261] on span "Video Player" at bounding box center [495, 261] width 16 height 0
click at [601, 195] on video "Video Player" at bounding box center [601, 193] width 229 height 146
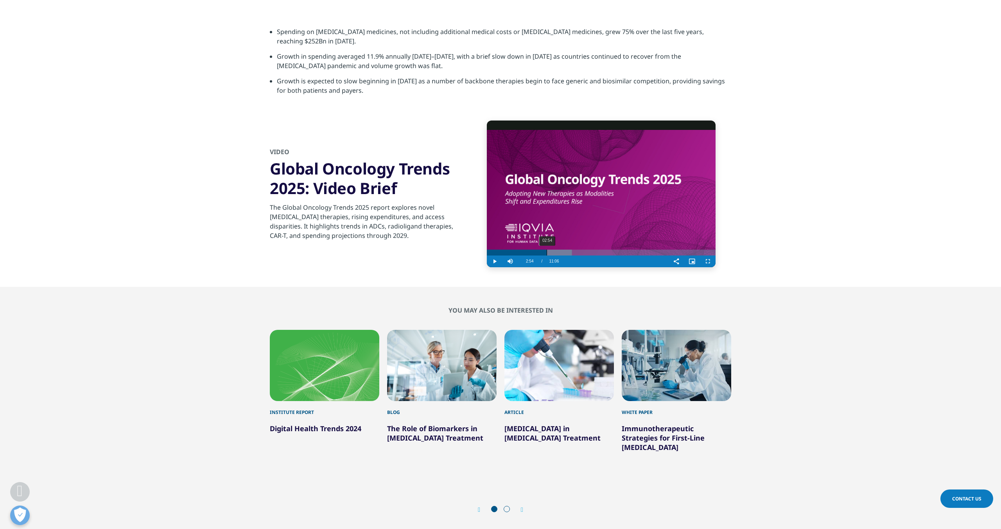
click at [547, 249] on div "02:54" at bounding box center [547, 252] width 0 height 6
click at [494, 261] on span "Video Player" at bounding box center [495, 261] width 16 height 0
click at [579, 201] on video "Video Player" at bounding box center [601, 193] width 229 height 146
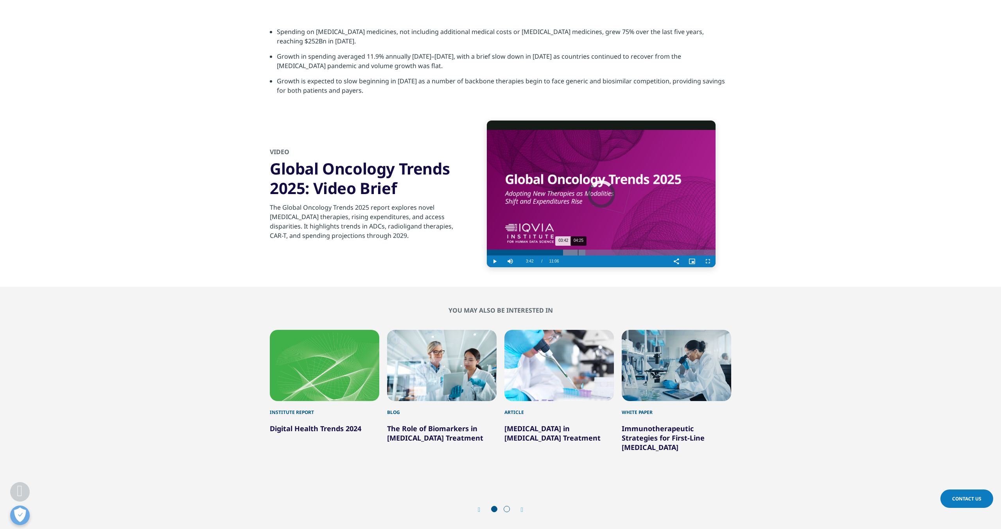
click at [578, 249] on div "04:25" at bounding box center [578, 252] width 0 height 6
click at [563, 249] on div "Loaded : 46.10% 03:43 03:43" at bounding box center [601, 252] width 229 height 6
click at [557, 249] on div "03:26" at bounding box center [557, 252] width 0 height 6
click at [495, 261] on span "Video Player" at bounding box center [495, 261] width 16 height 0
click at [552, 249] on div "Loaded : 40.49% 03:10 03:28" at bounding box center [601, 252] width 229 height 6
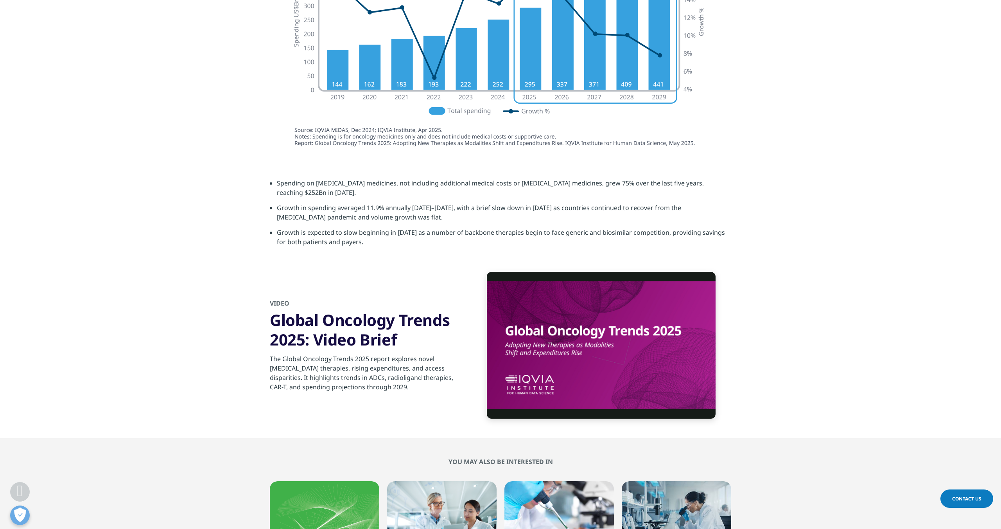
scroll to position [2568, 0]
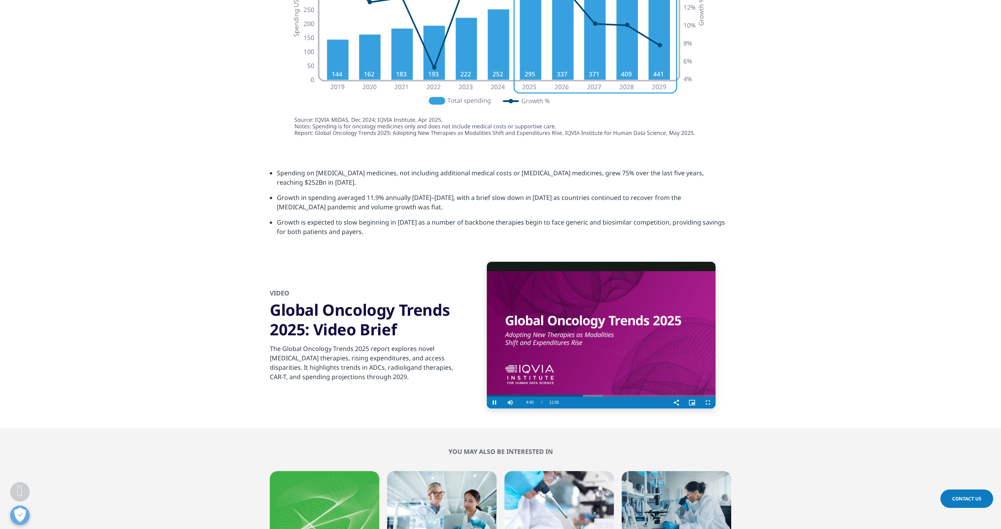
click at [579, 328] on video "Video Player" at bounding box center [601, 335] width 229 height 146
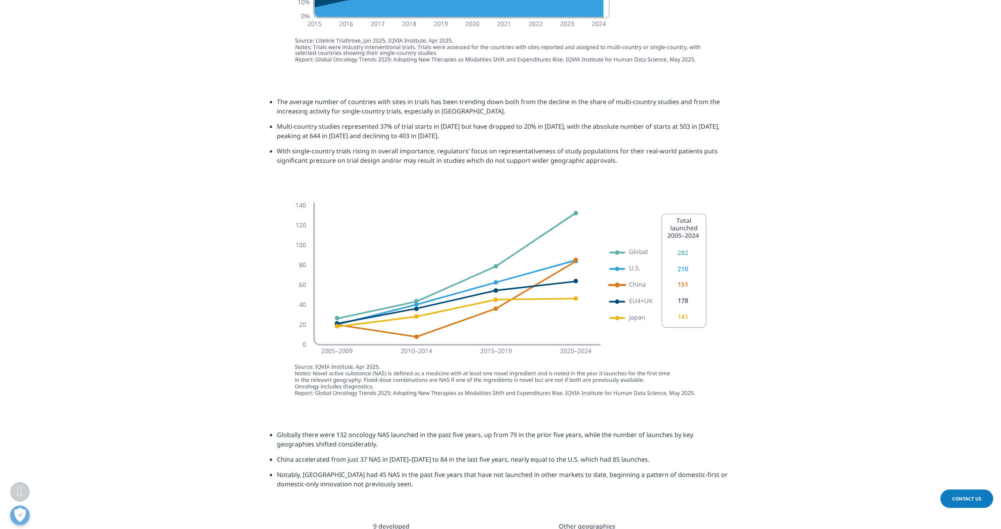
scroll to position [1655, 0]
